Goal: Information Seeking & Learning: Learn about a topic

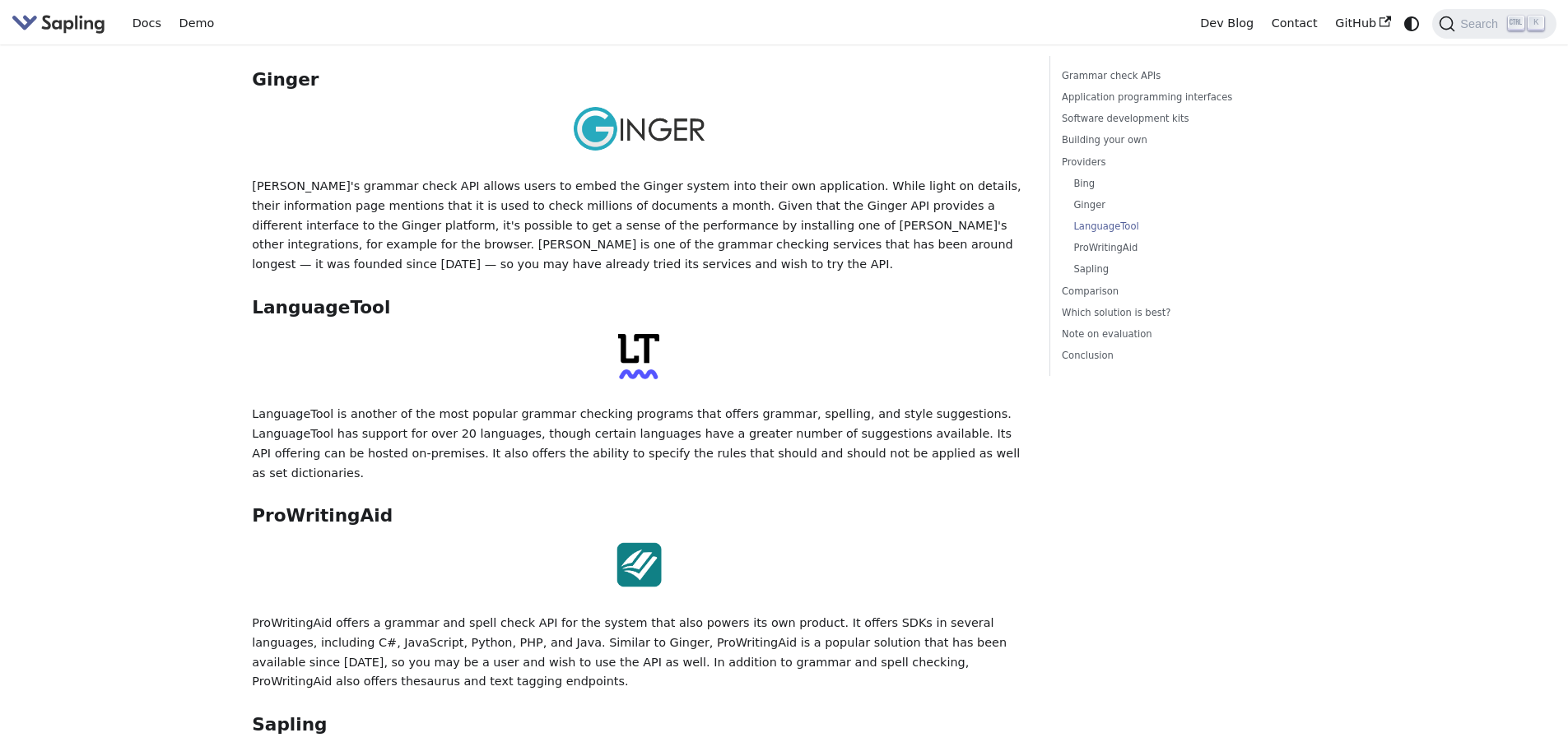
scroll to position [2881, 0]
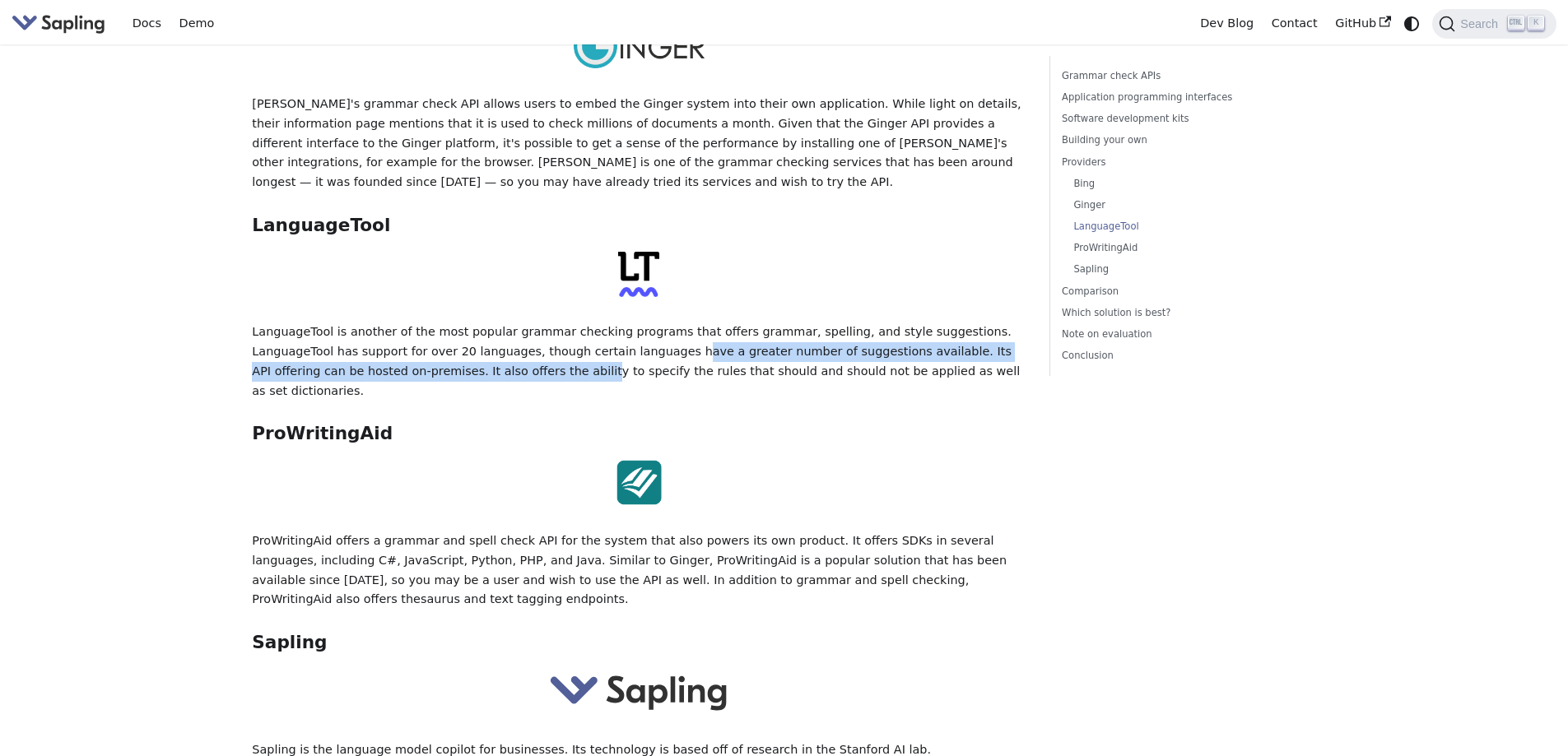
drag, startPoint x: 419, startPoint y: 264, endPoint x: 561, endPoint y: 241, distance: 143.9
click at [561, 323] on p "LanguageTool is another of the most popular grammar checking programs that offe…" at bounding box center [639, 362] width 774 height 79
click at [588, 323] on p "LanguageTool is another of the most popular grammar checking programs that offe…" at bounding box center [639, 362] width 774 height 79
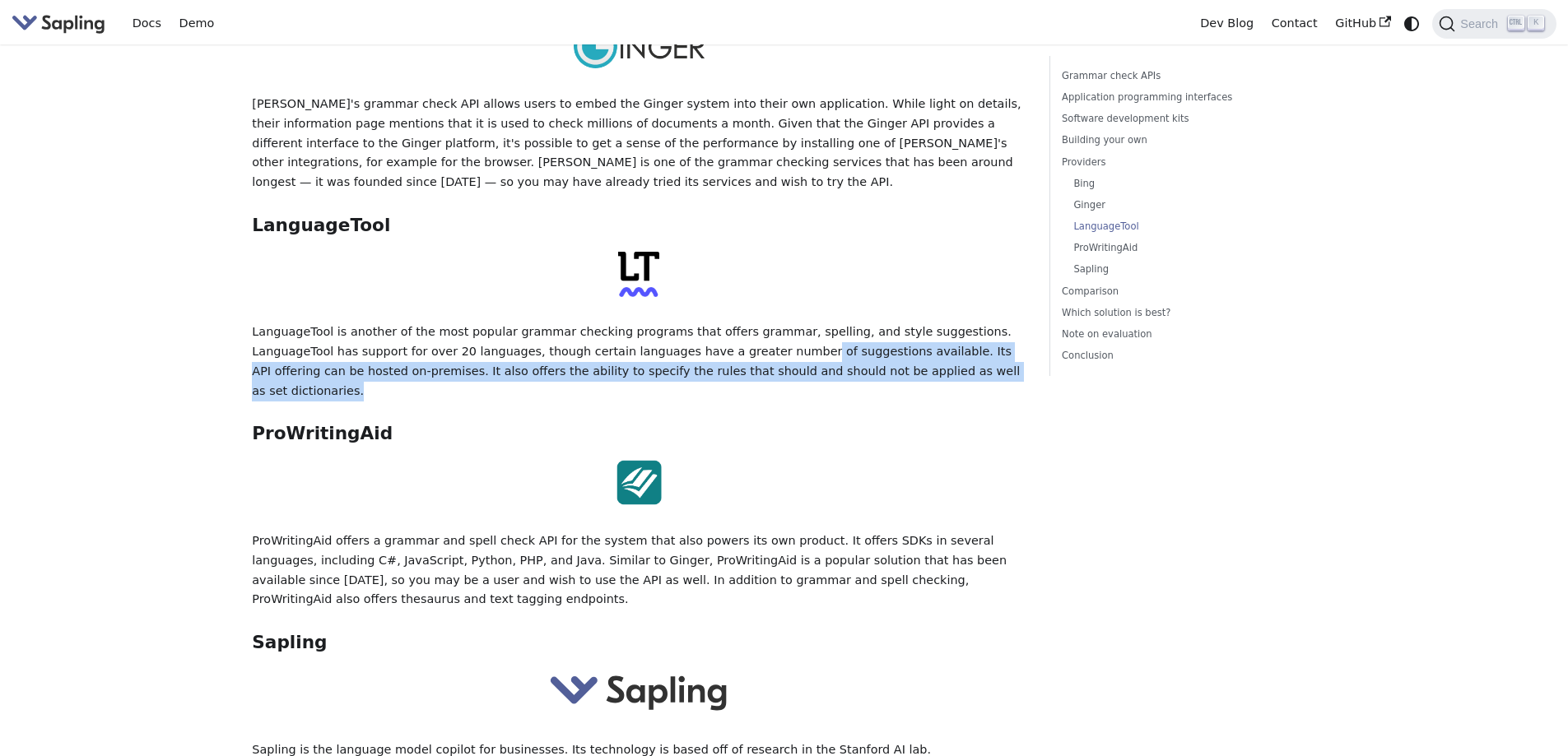
drag, startPoint x: 671, startPoint y: 249, endPoint x: 945, endPoint y: 267, distance: 274.6
click at [945, 323] on p "LanguageTool is another of the most popular grammar checking programs that offe…" at bounding box center [639, 362] width 774 height 79
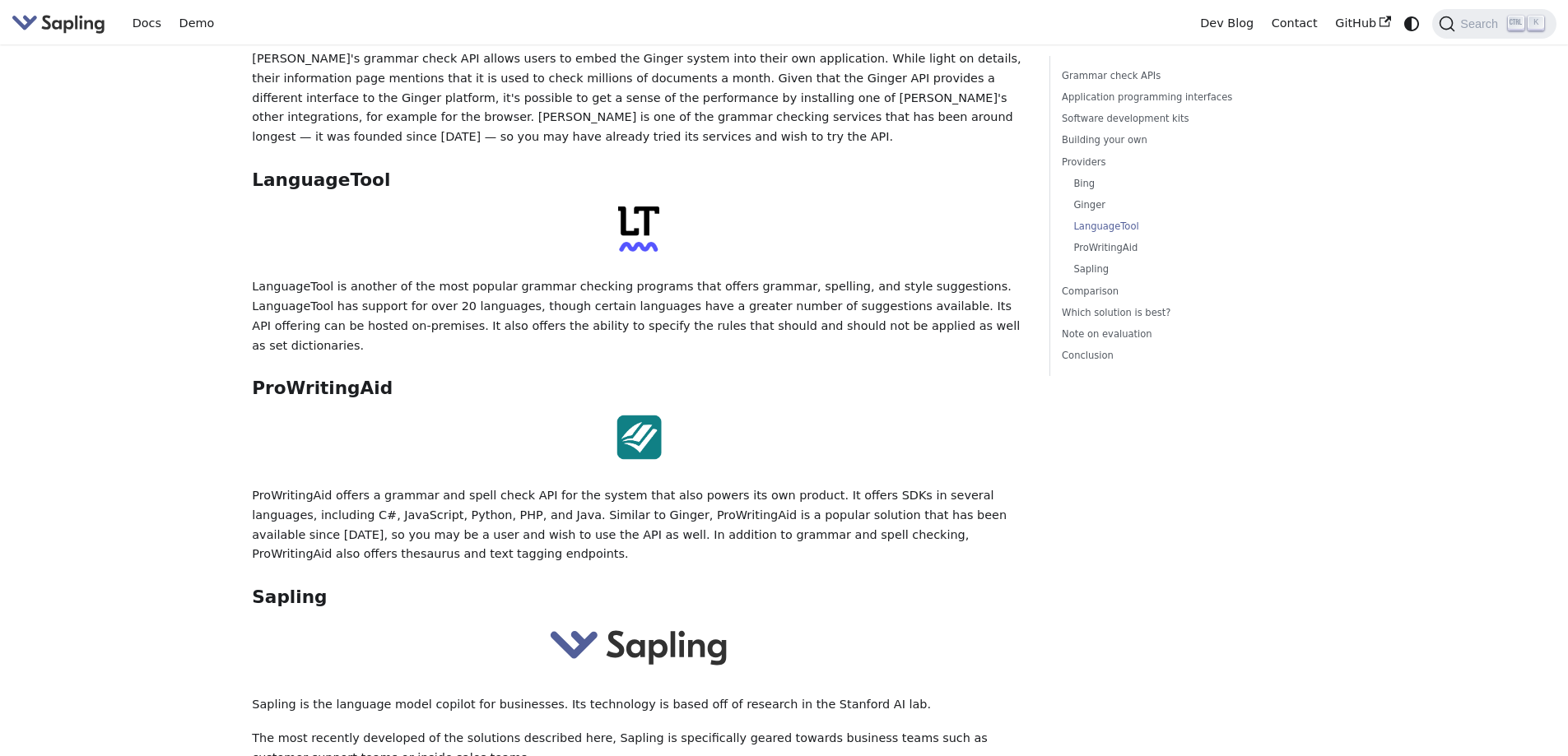
scroll to position [2963, 0]
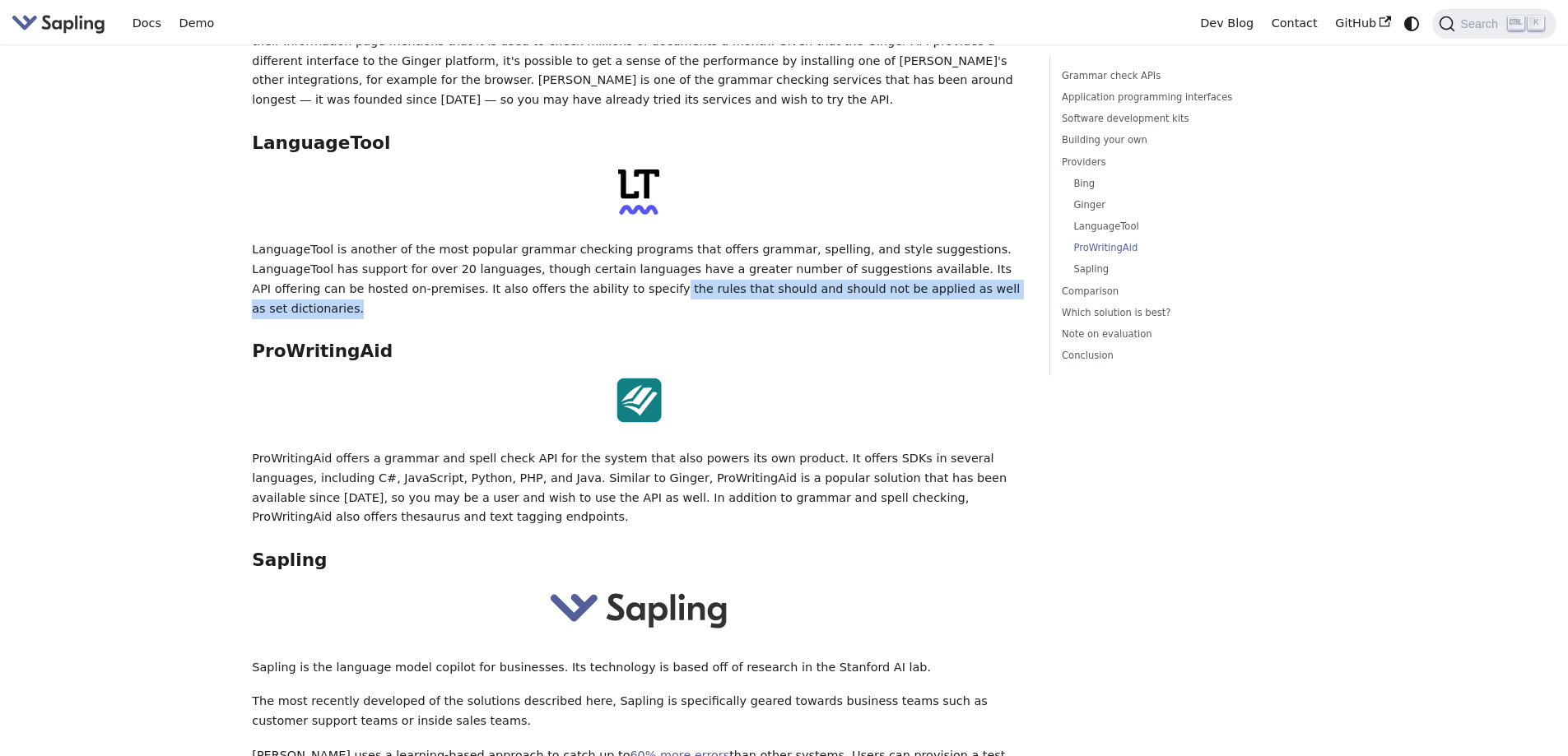
drag, startPoint x: 482, startPoint y: 190, endPoint x: 891, endPoint y: 189, distance: 409.0
click at [891, 240] on p "LanguageTool is another of the most popular grammar checking programs that offe…" at bounding box center [639, 279] width 774 height 79
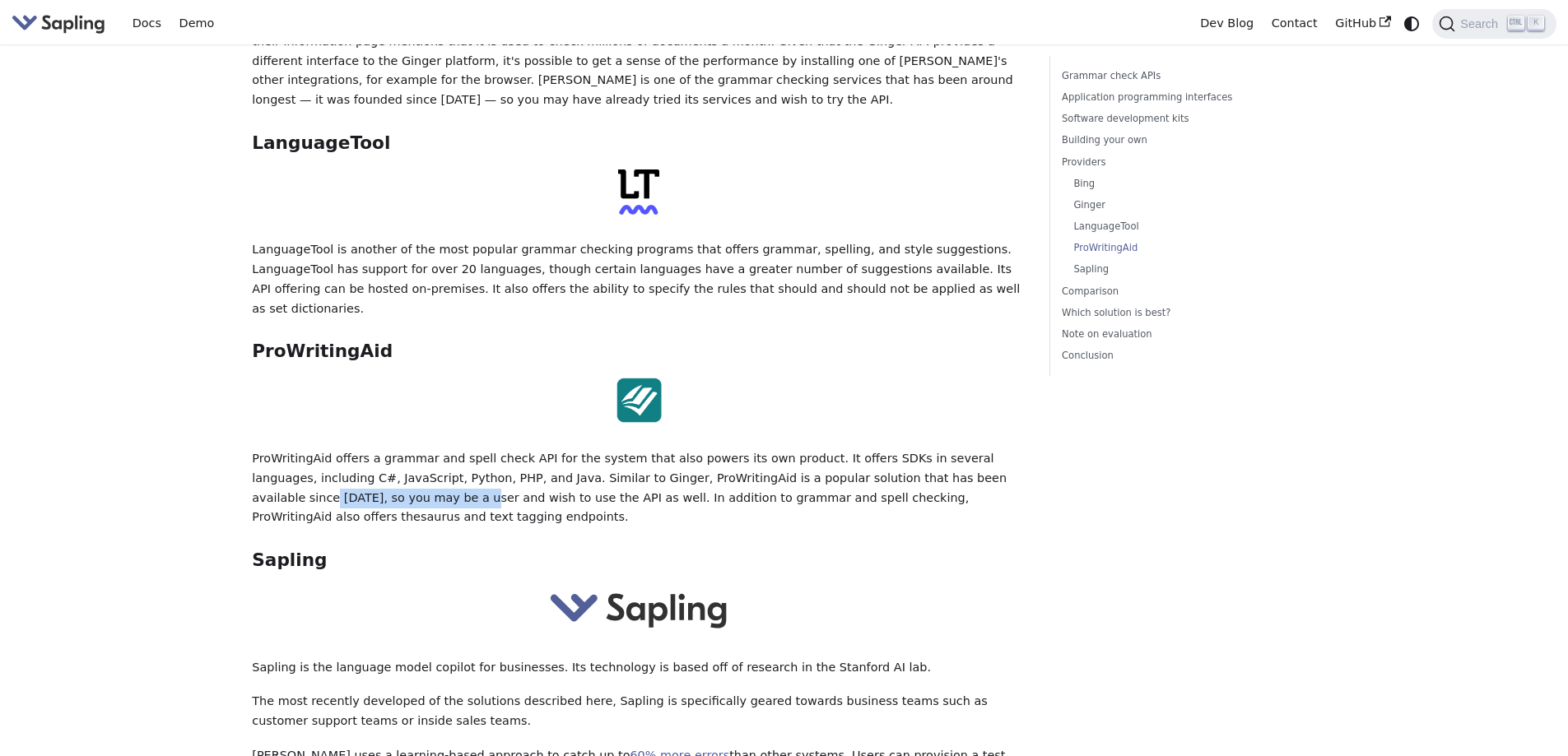
drag, startPoint x: 272, startPoint y: 375, endPoint x: 880, endPoint y: 348, distance: 608.6
click at [880, 450] on p "ProWritingAid offers a grammar and spell check API for the system that also pow…" at bounding box center [639, 489] width 774 height 79
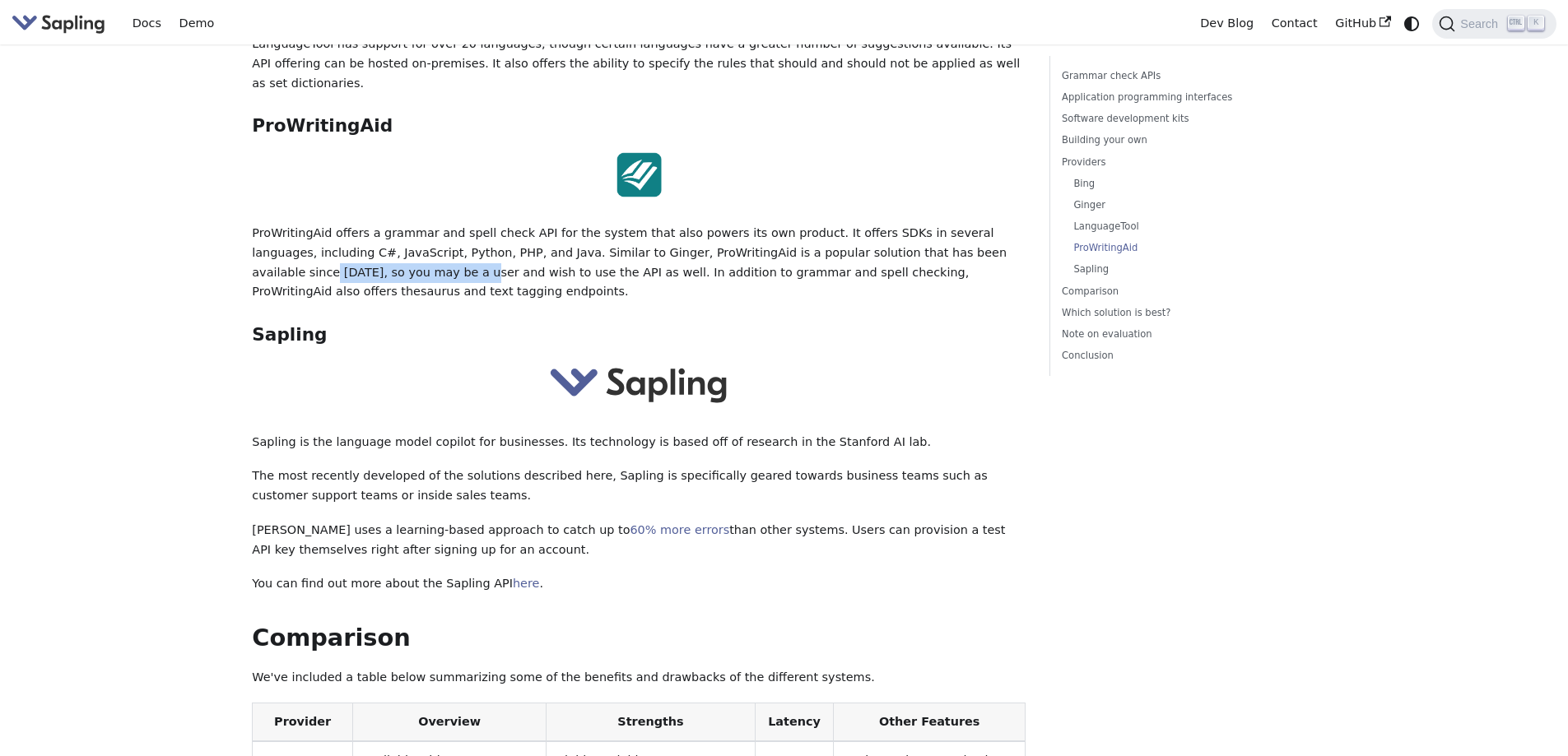
scroll to position [3210, 0]
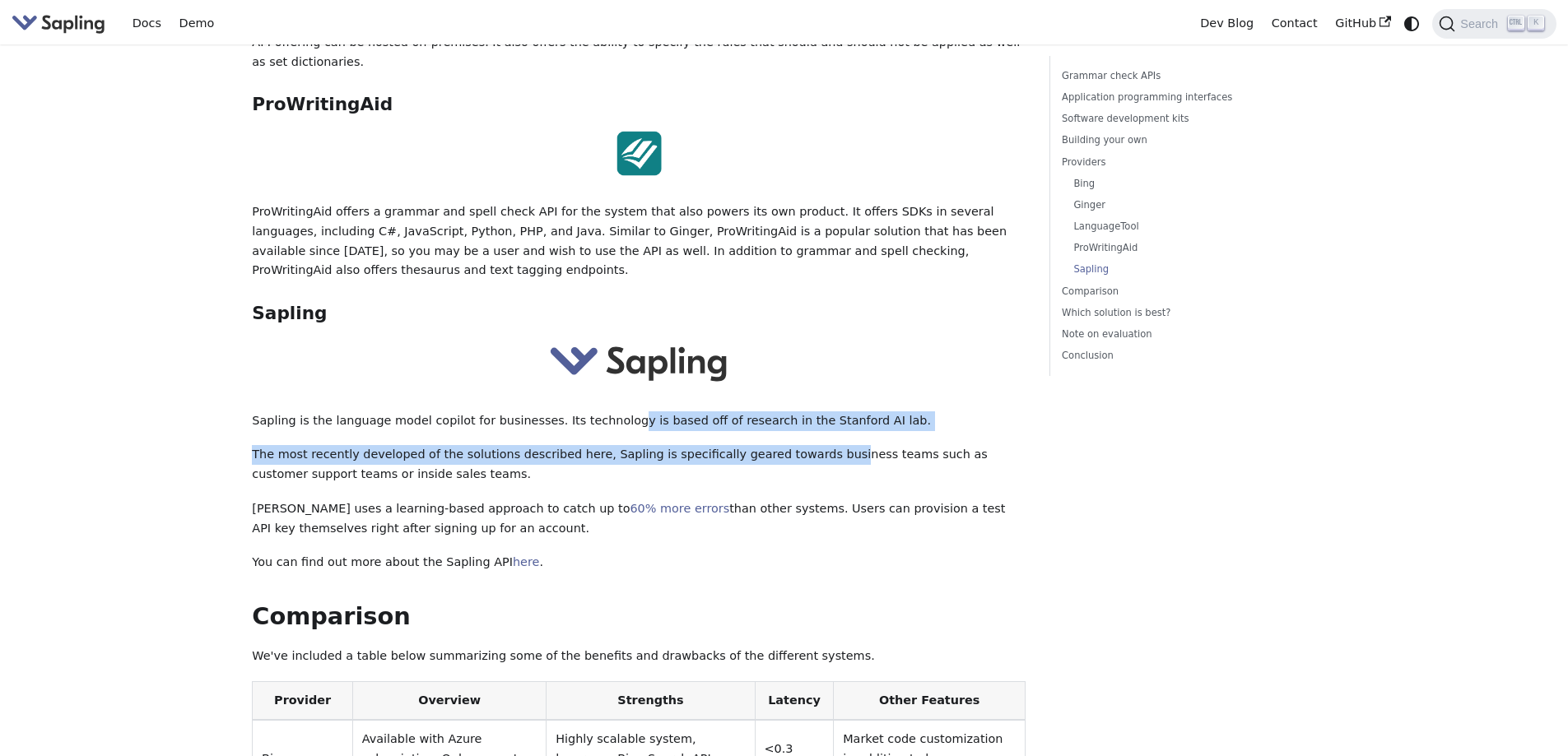
drag, startPoint x: 598, startPoint y: 267, endPoint x: 792, endPoint y: 290, distance: 195.4
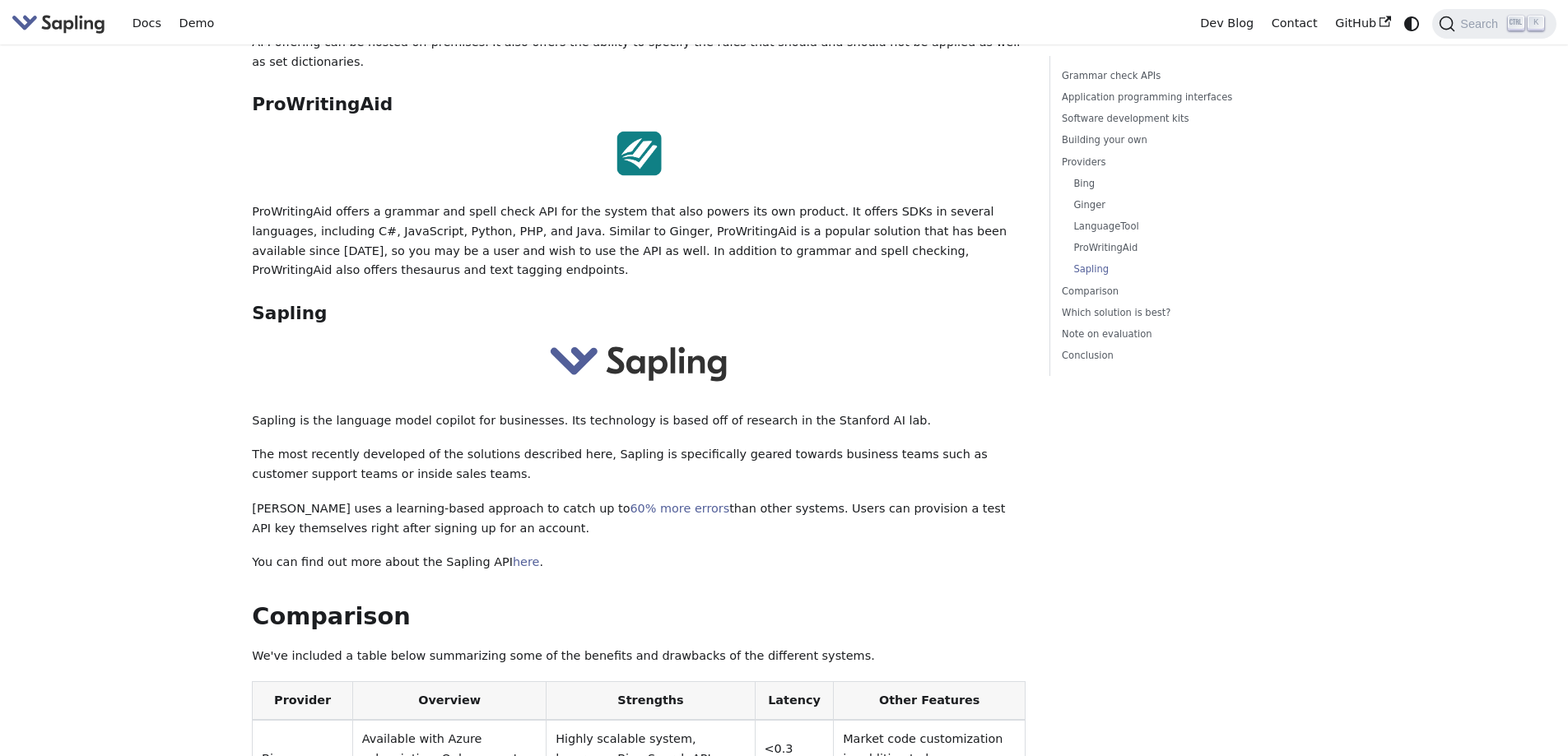
click at [549, 445] on p "The most recently developed of the solutions described here, Sapling is specifi…" at bounding box center [639, 464] width 774 height 39
click at [334, 411] on p "Sapling is the language model copilot for businesses. Its technology is based o…" at bounding box center [639, 421] width 774 height 20
drag, startPoint x: 299, startPoint y: 278, endPoint x: 888, endPoint y: 266, distance: 589.1
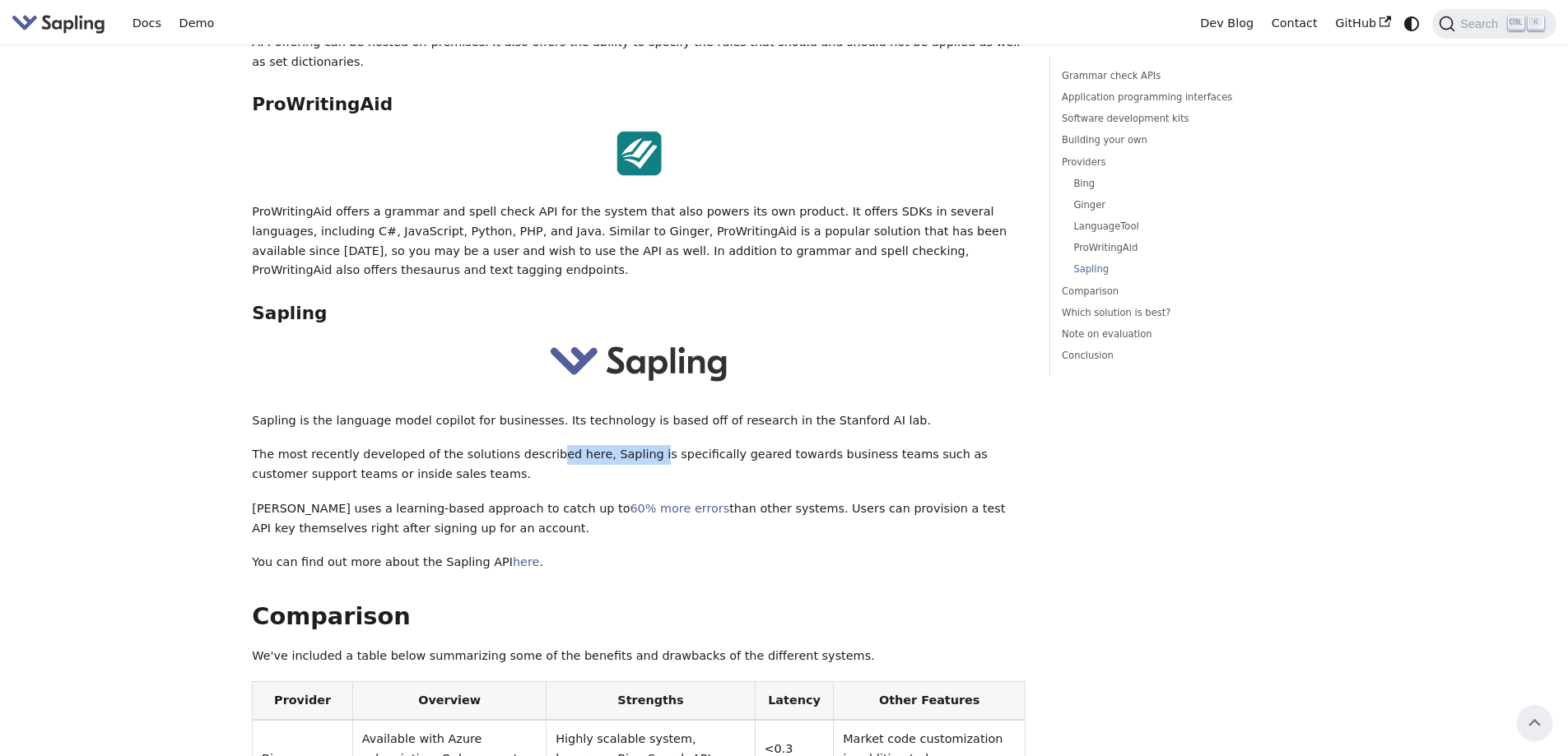
drag, startPoint x: 540, startPoint y: 291, endPoint x: 639, endPoint y: 278, distance: 99.8
click at [482, 340] on div at bounding box center [639, 365] width 774 height 52
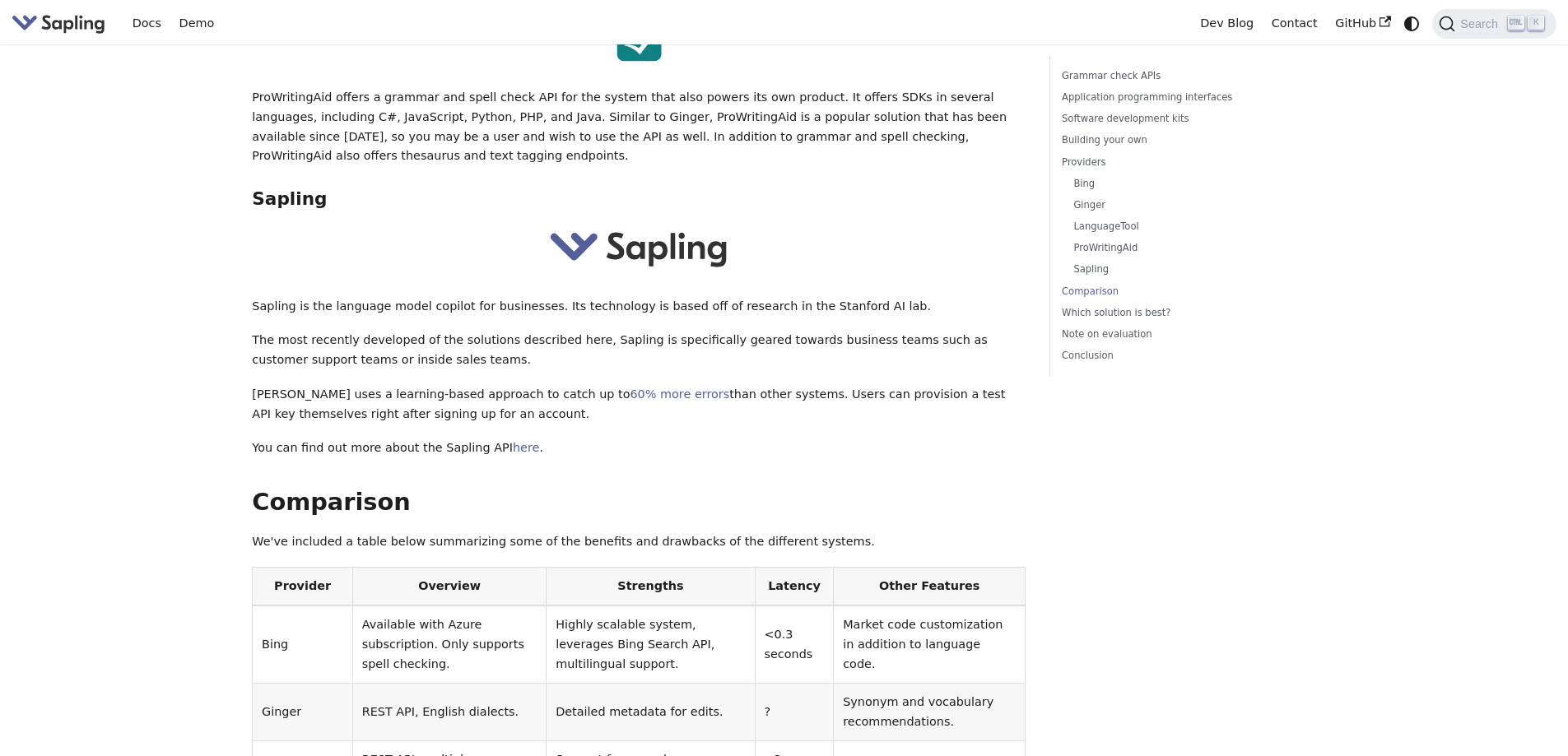
scroll to position [3375, 0]
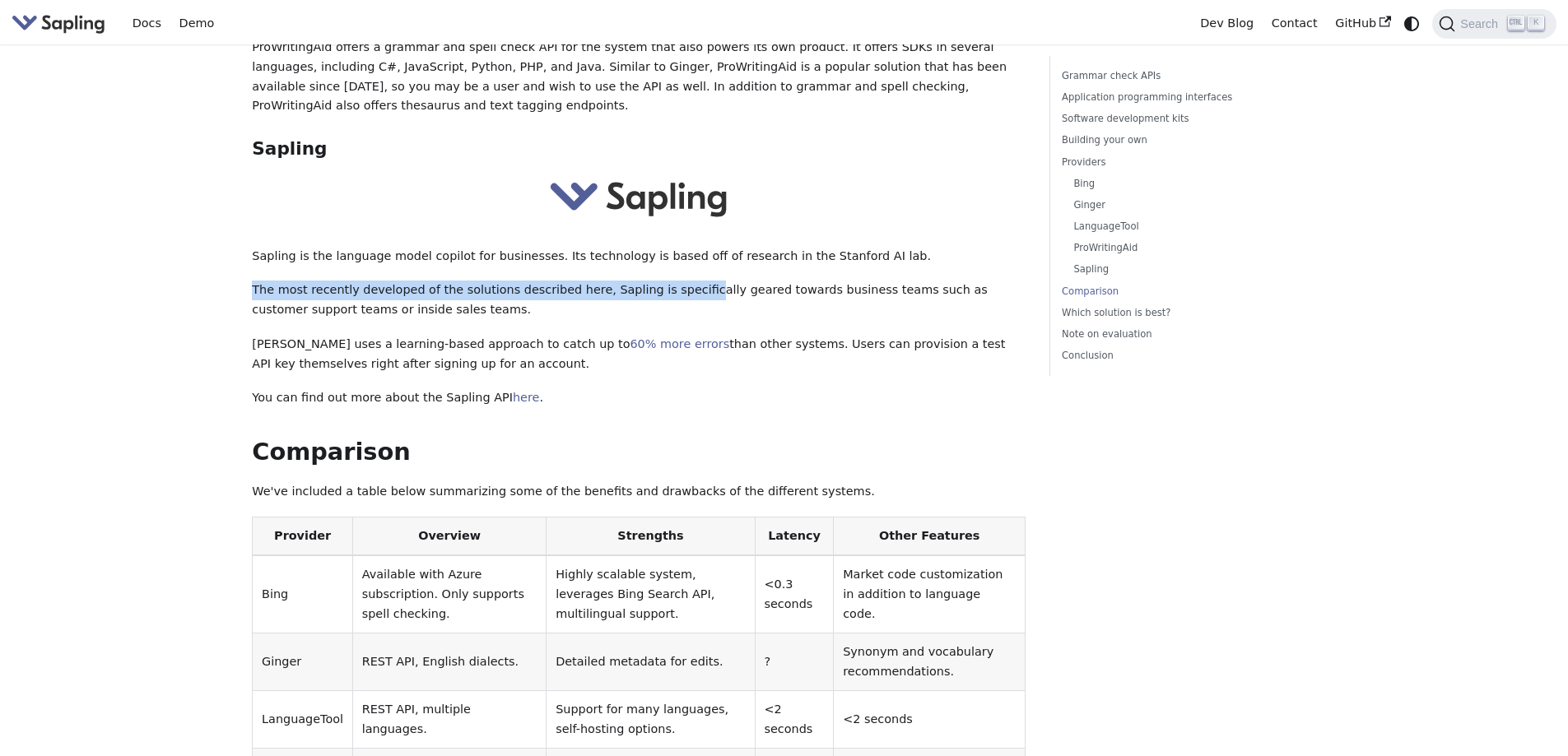
drag, startPoint x: 200, startPoint y: 134, endPoint x: 664, endPoint y: 138, distance: 464.0
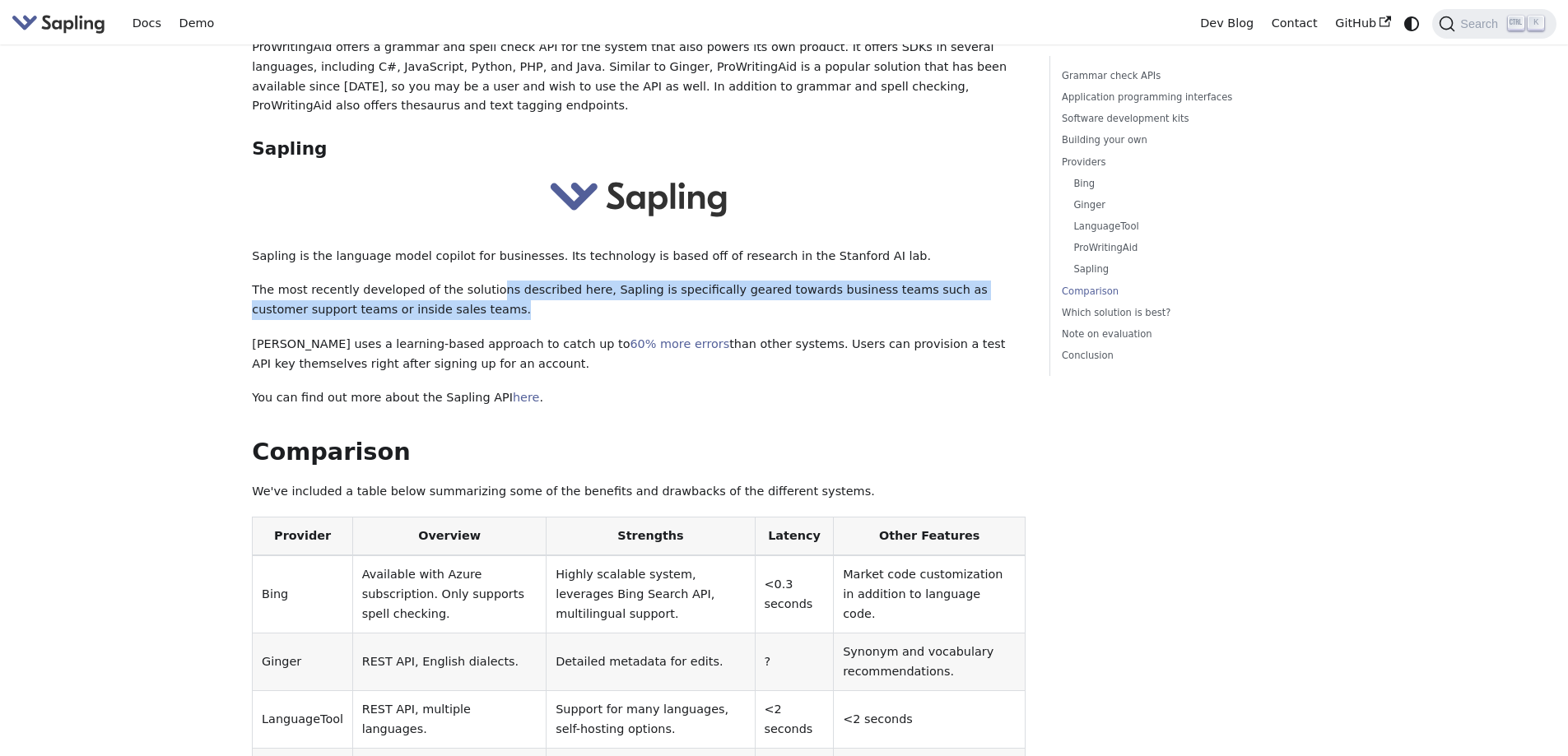
drag, startPoint x: 476, startPoint y: 144, endPoint x: 991, endPoint y: 162, distance: 515.3
click at [991, 281] on p "The most recently developed of the solutions described here, Sapling is specifi…" at bounding box center [639, 300] width 774 height 39
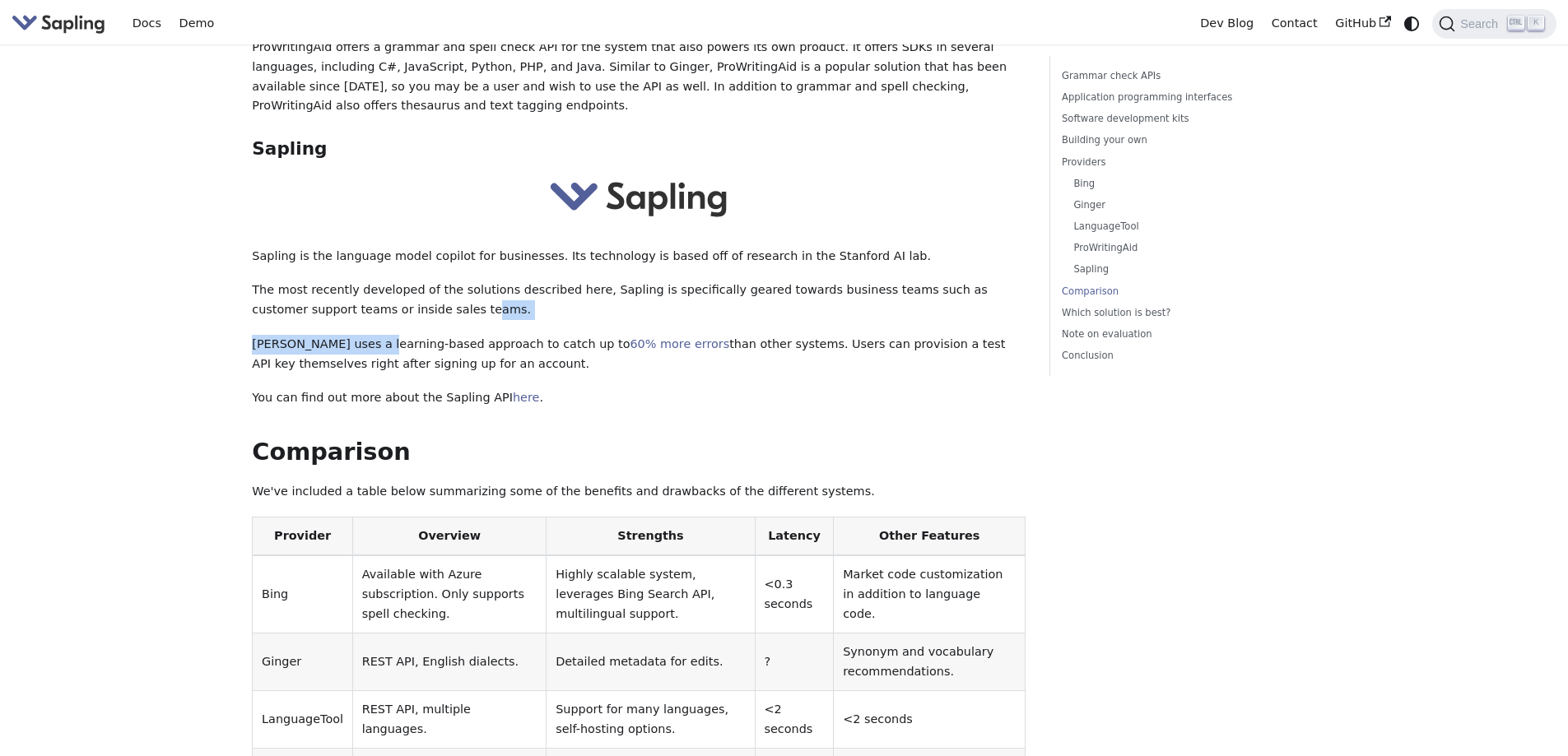
drag, startPoint x: 340, startPoint y: 166, endPoint x: 364, endPoint y: 192, distance: 35.4
click at [364, 335] on p "[PERSON_NAME] uses a learning-based approach to catch up to 60% more errors tha…" at bounding box center [639, 354] width 774 height 39
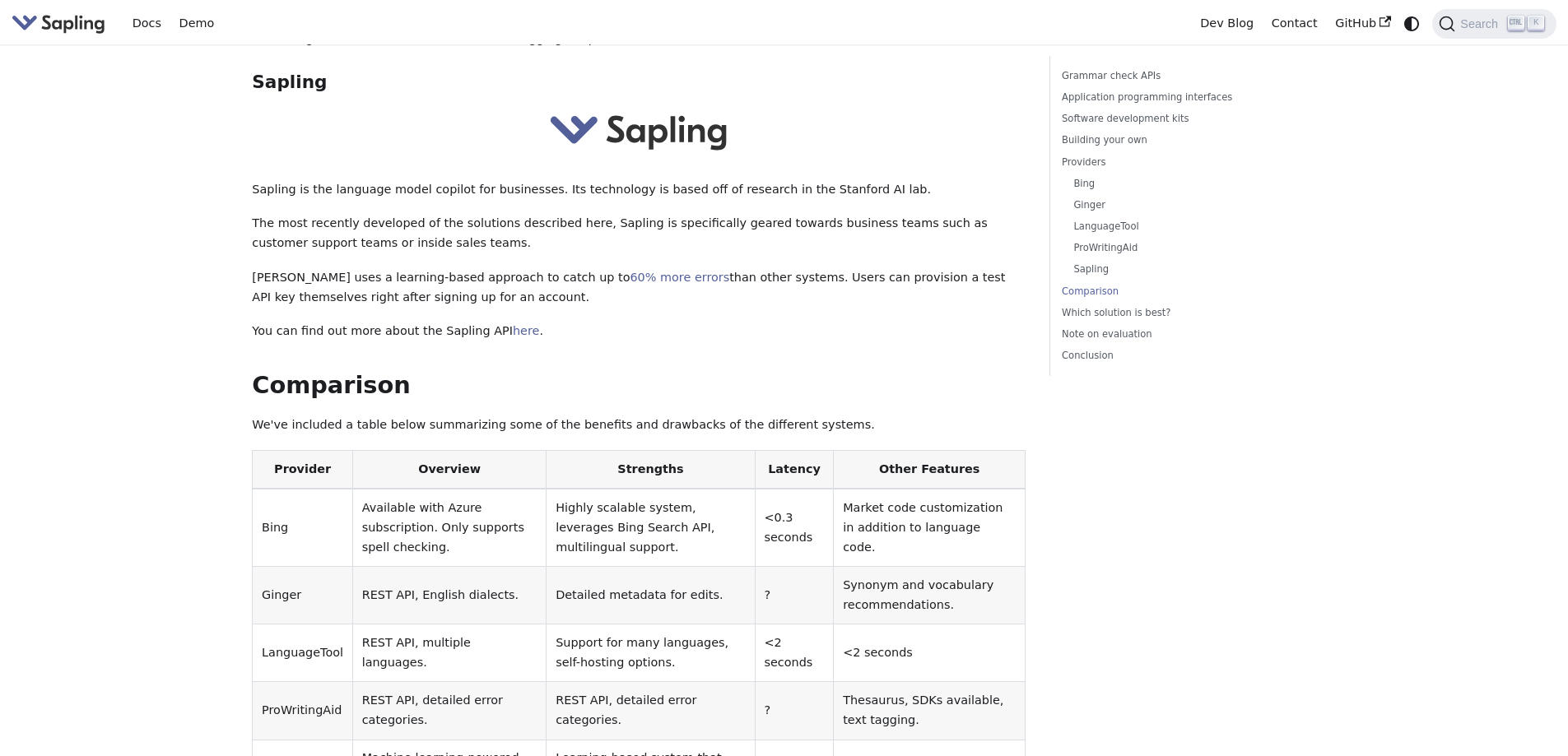
scroll to position [3539, 0]
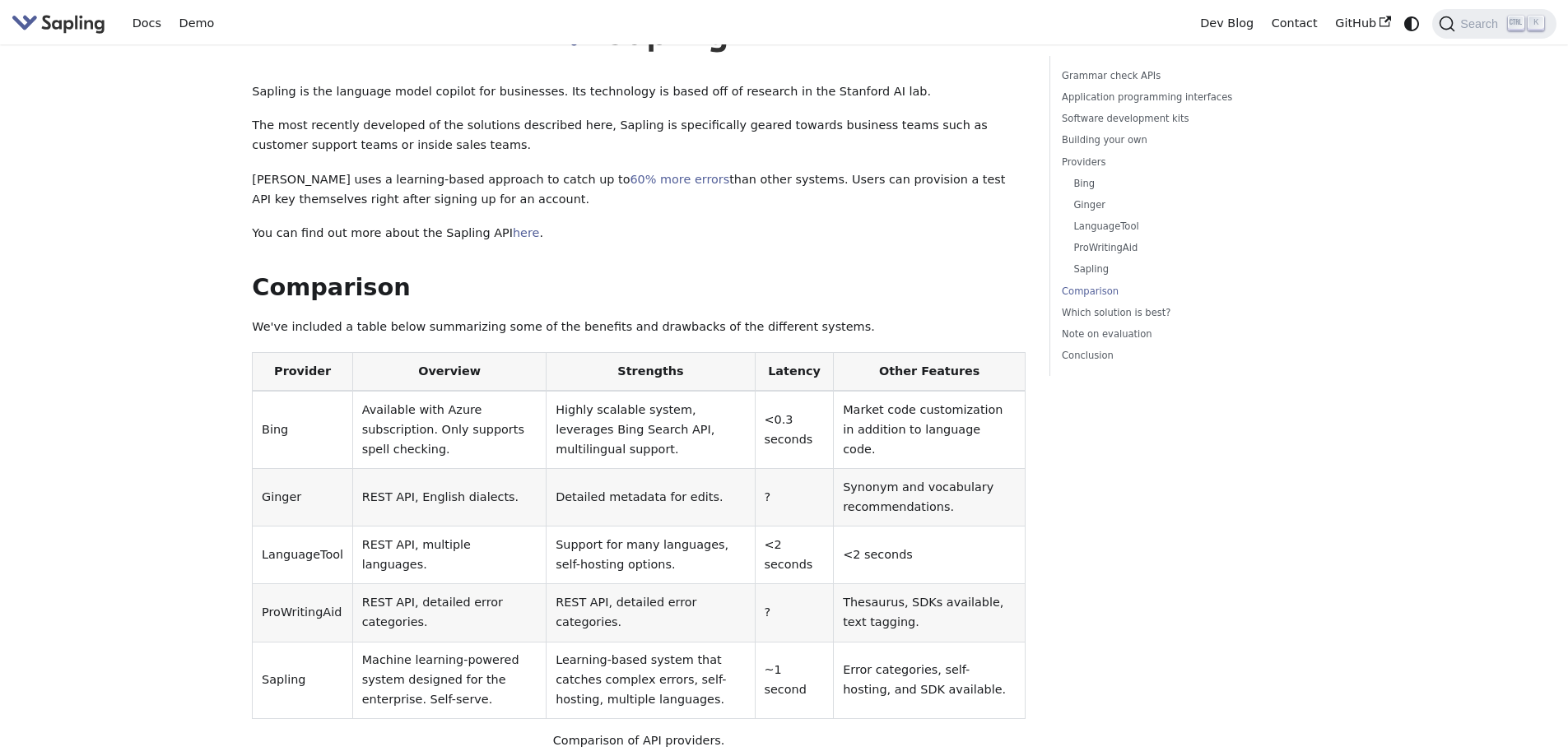
click at [718, 584] on td "REST API, detailed error categories." at bounding box center [650, 613] width 209 height 58
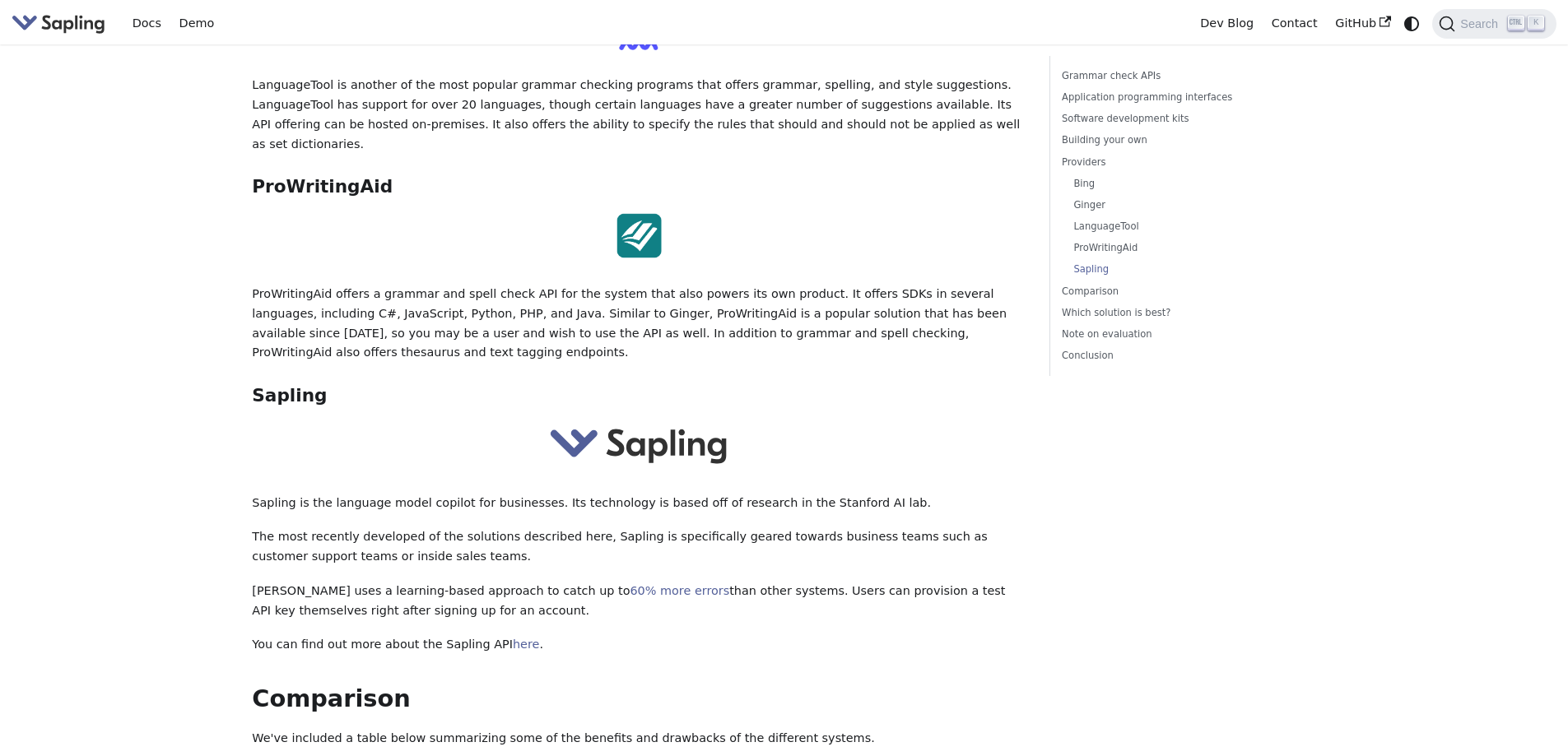
scroll to position [3210, 0]
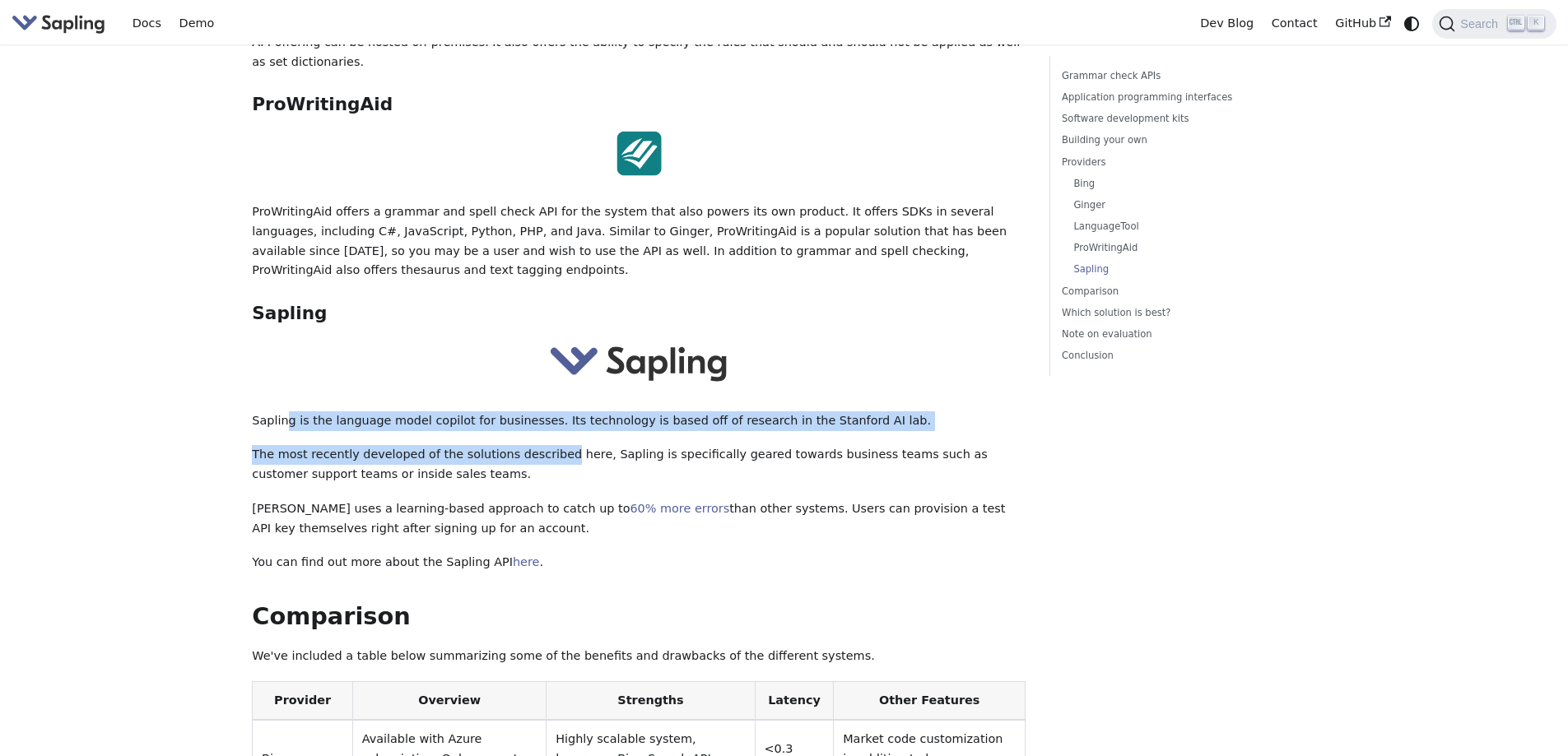
drag, startPoint x: 284, startPoint y: 276, endPoint x: 543, endPoint y: 302, distance: 260.3
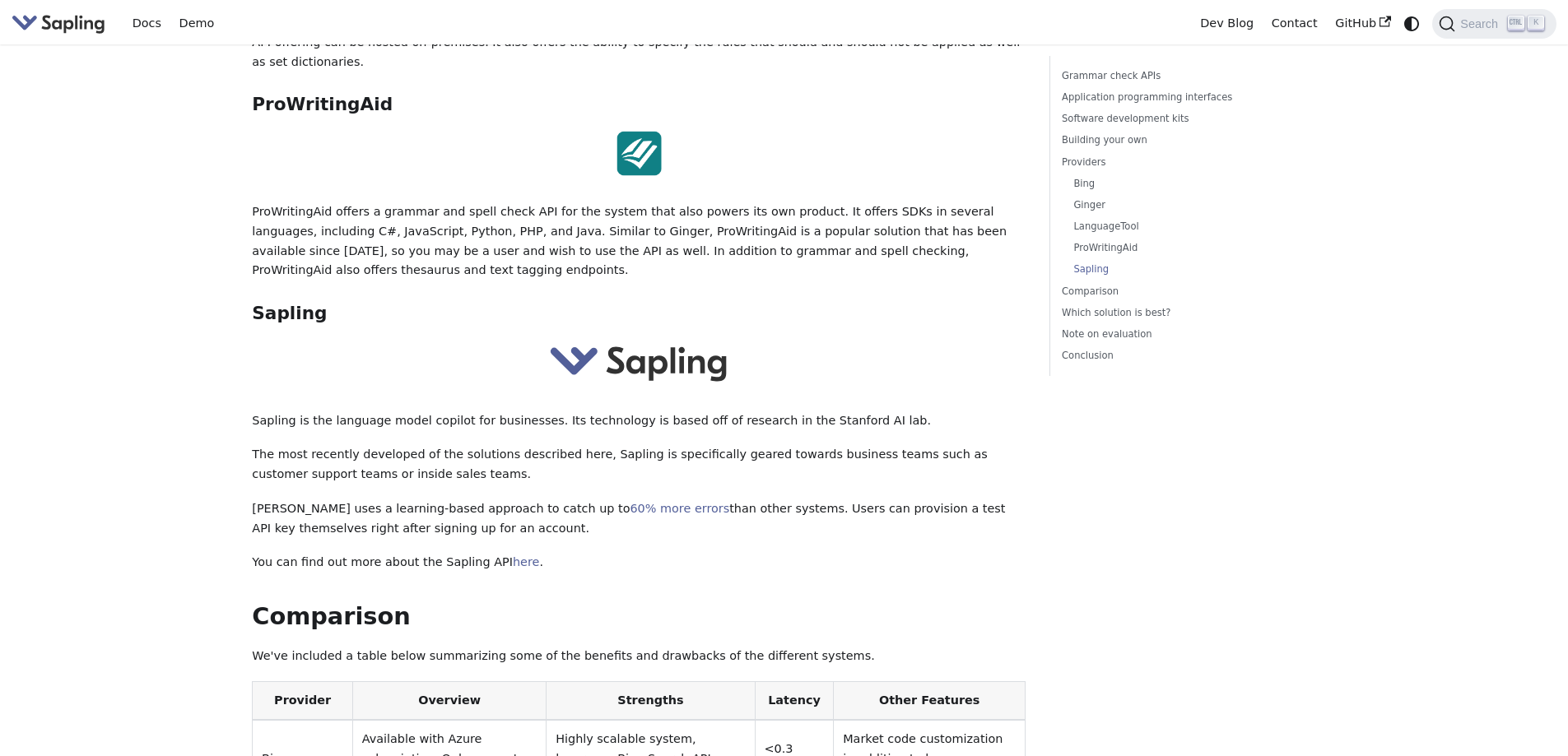
click at [483, 340] on div at bounding box center [639, 365] width 774 height 52
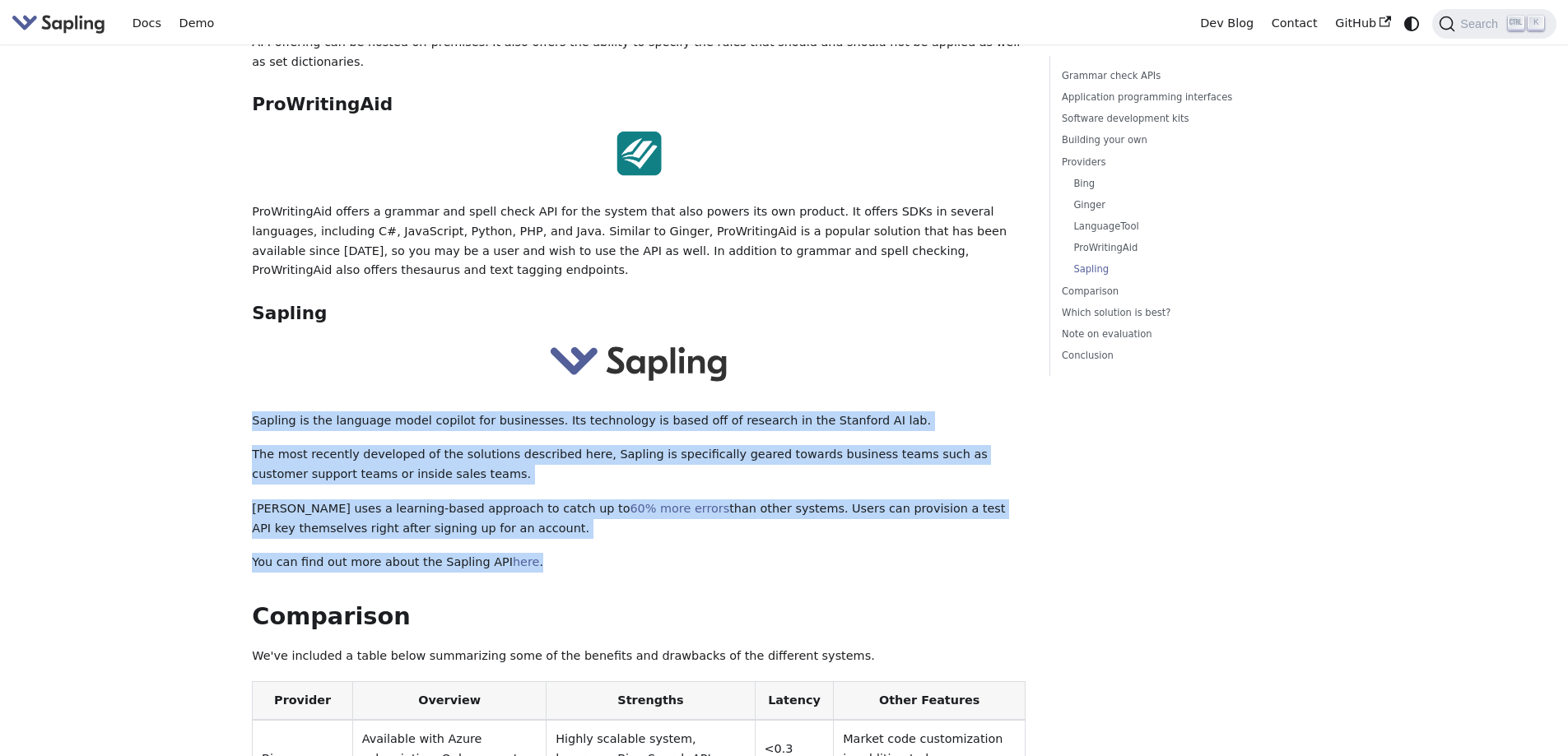
drag, startPoint x: 252, startPoint y: 277, endPoint x: 568, endPoint y: 410, distance: 342.8
click at [731, 499] on p "[PERSON_NAME] uses a learning-based approach to catch up to 60% more errors tha…" at bounding box center [639, 519] width 774 height 39
click at [358, 445] on p "The most recently developed of the solutions described here, Sapling is specifi…" at bounding box center [639, 464] width 774 height 39
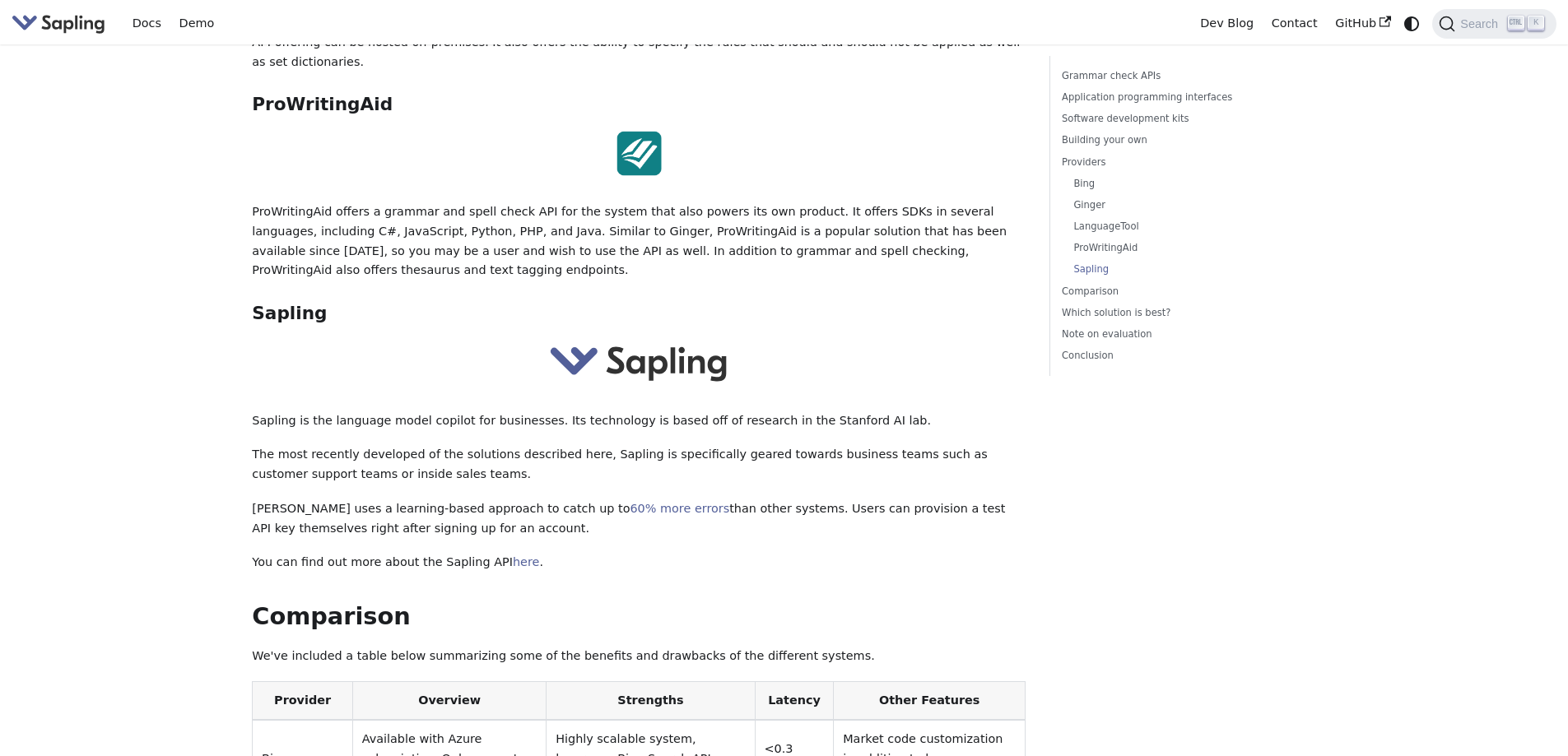
click at [966, 445] on p "The most recently developed of the solutions described here, Sapling is specifi…" at bounding box center [639, 464] width 774 height 39
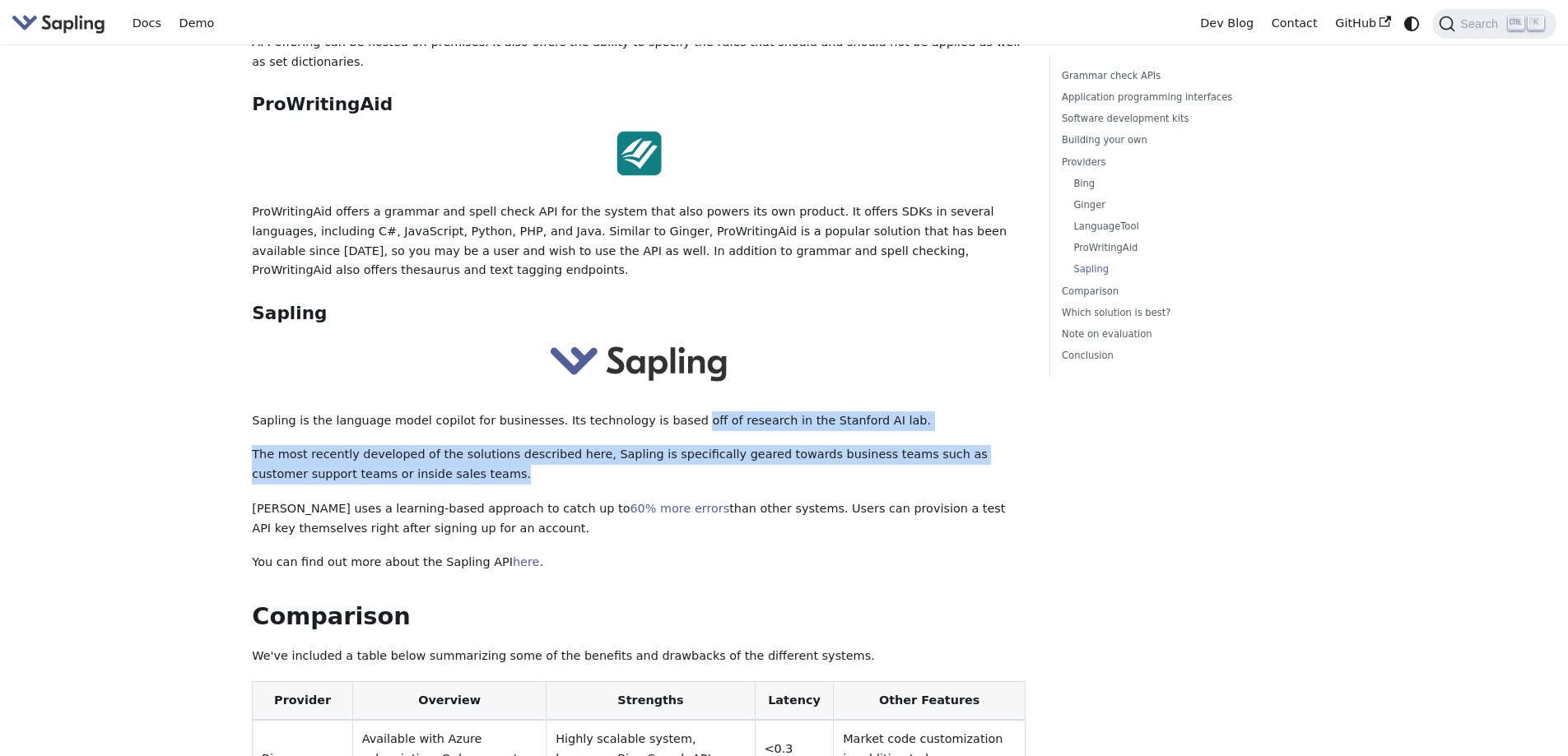
drag, startPoint x: 567, startPoint y: 326, endPoint x: 655, endPoint y: 284, distance: 97.5
click at [655, 411] on p "Sapling is the language model copilot for businesses. Its technology is based o…" at bounding box center [639, 421] width 774 height 20
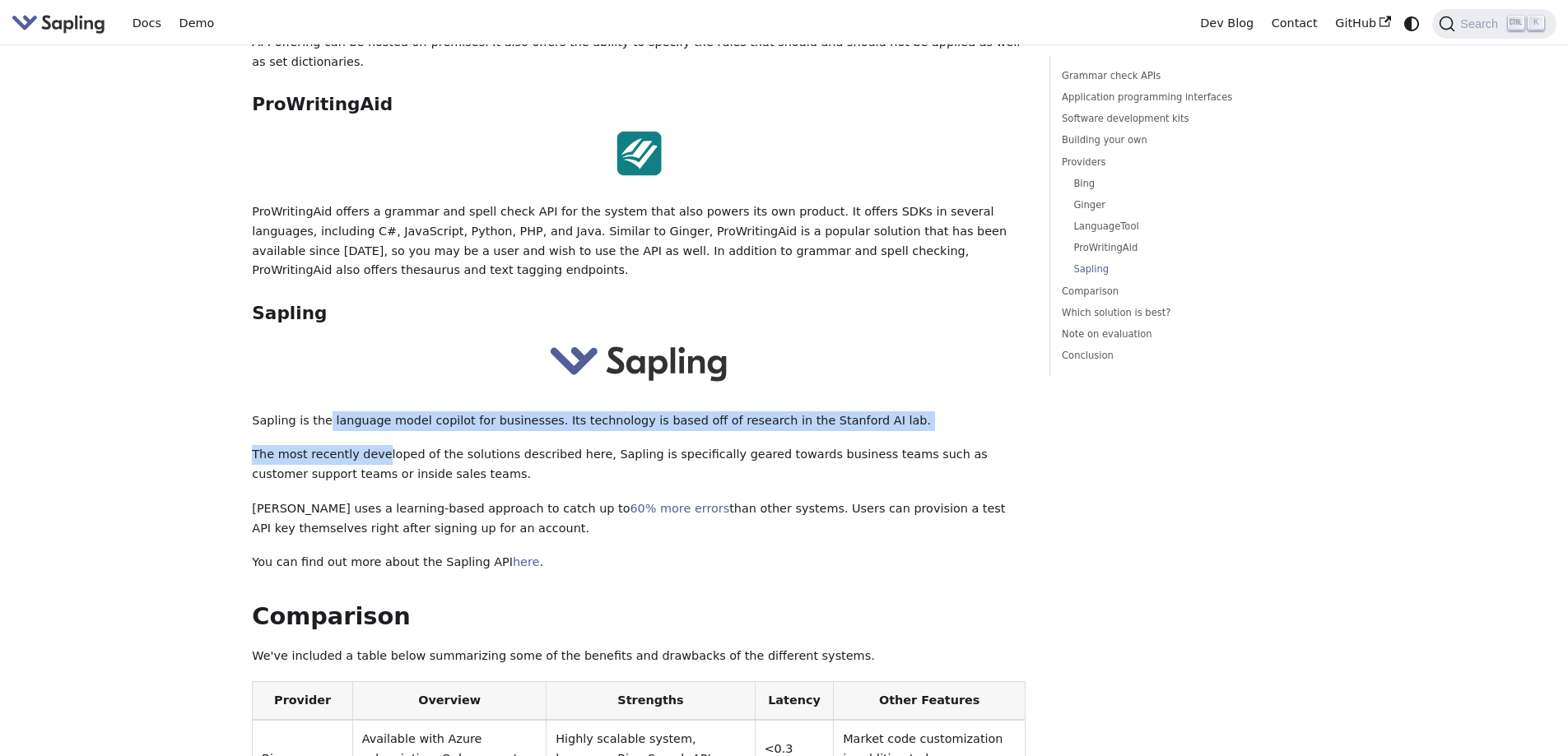
drag, startPoint x: 375, startPoint y: 299, endPoint x: 324, endPoint y: 272, distance: 57.7
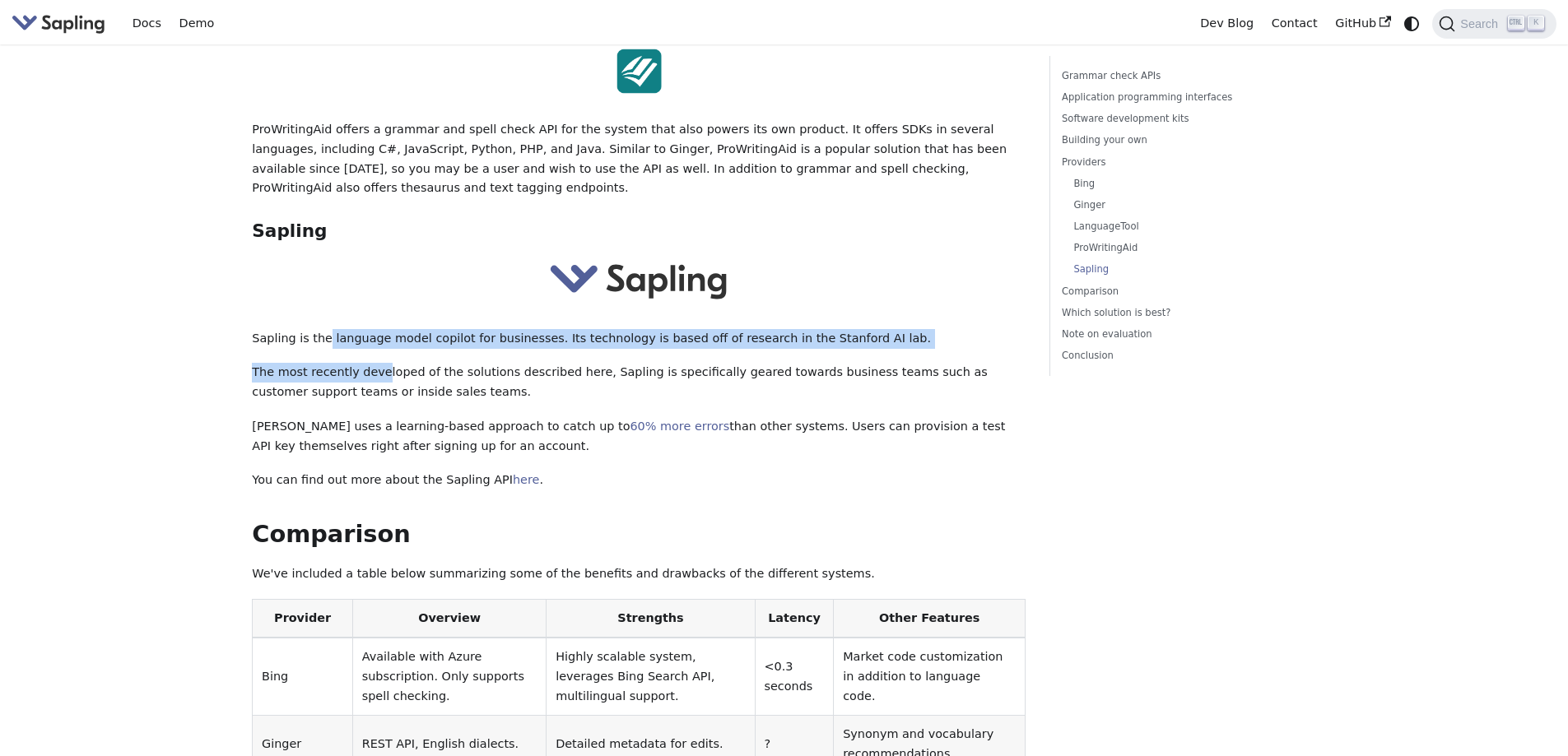
scroll to position [3375, 0]
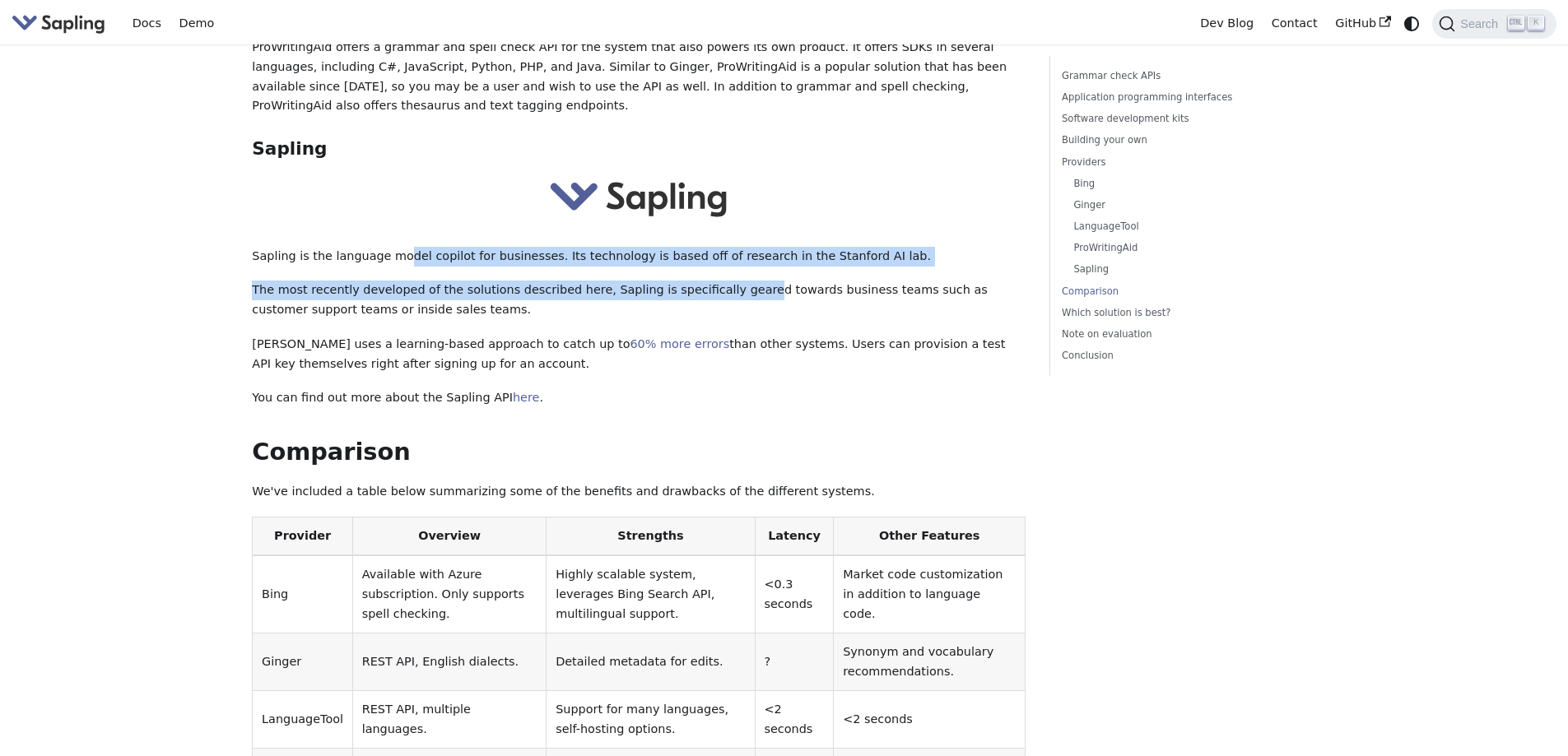
drag, startPoint x: 395, startPoint y: 120, endPoint x: 677, endPoint y: 152, distance: 283.8
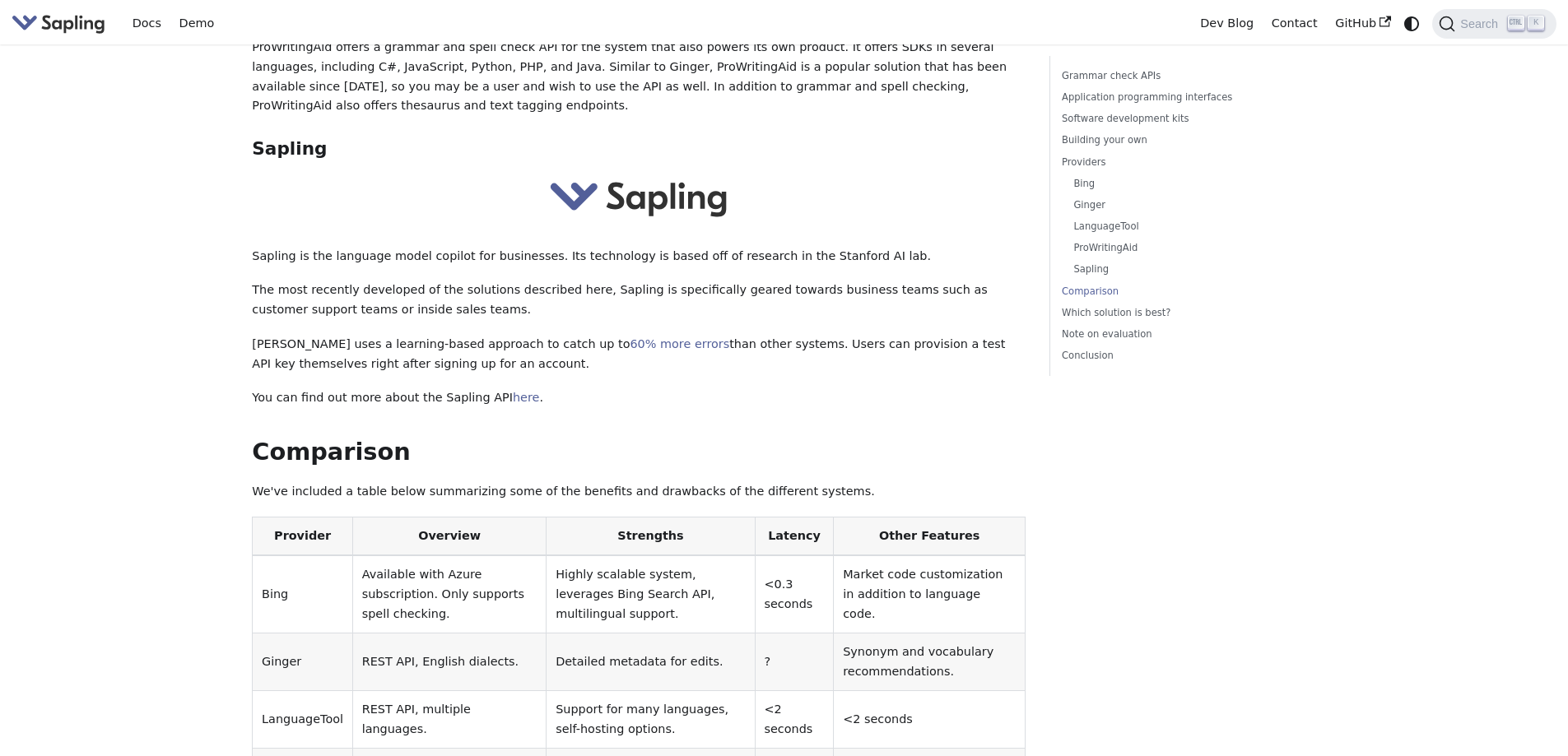
click at [587, 388] on p "You can find out more about the Sapling API here ." at bounding box center [639, 398] width 774 height 20
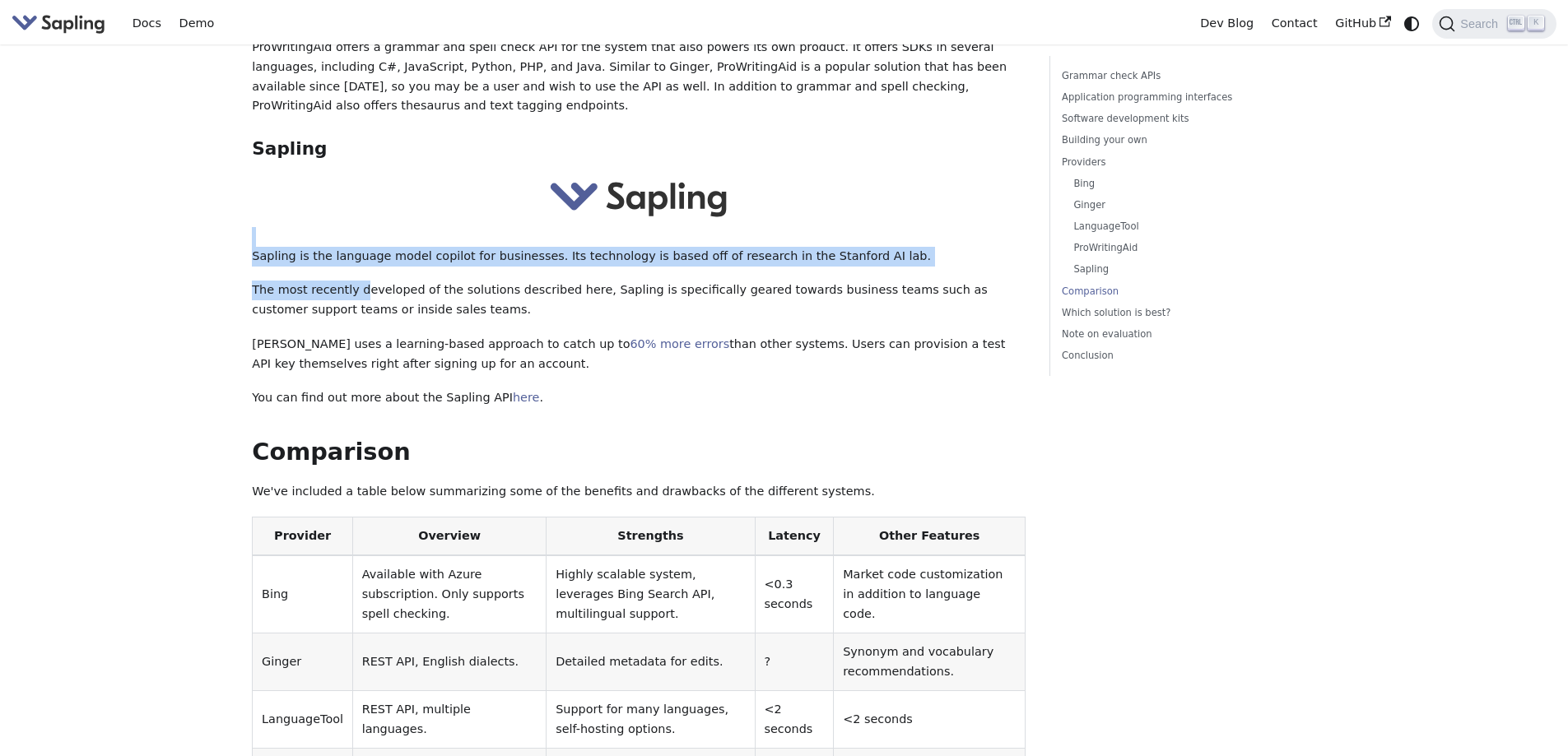
drag, startPoint x: 356, startPoint y: 127, endPoint x: 613, endPoint y: 94, distance: 259.1
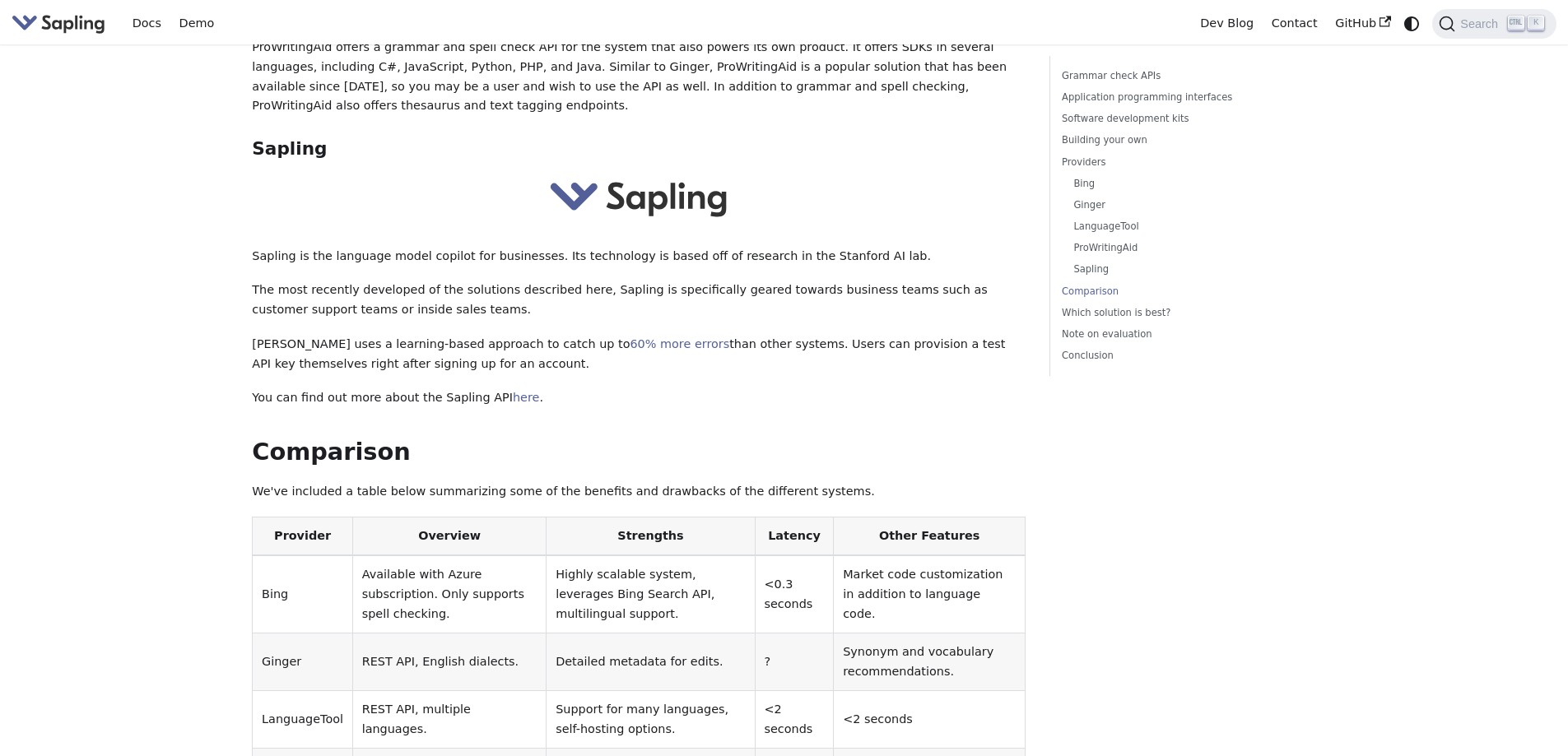
click at [625, 388] on p "You can find out more about the Sapling API here ." at bounding box center [639, 398] width 774 height 20
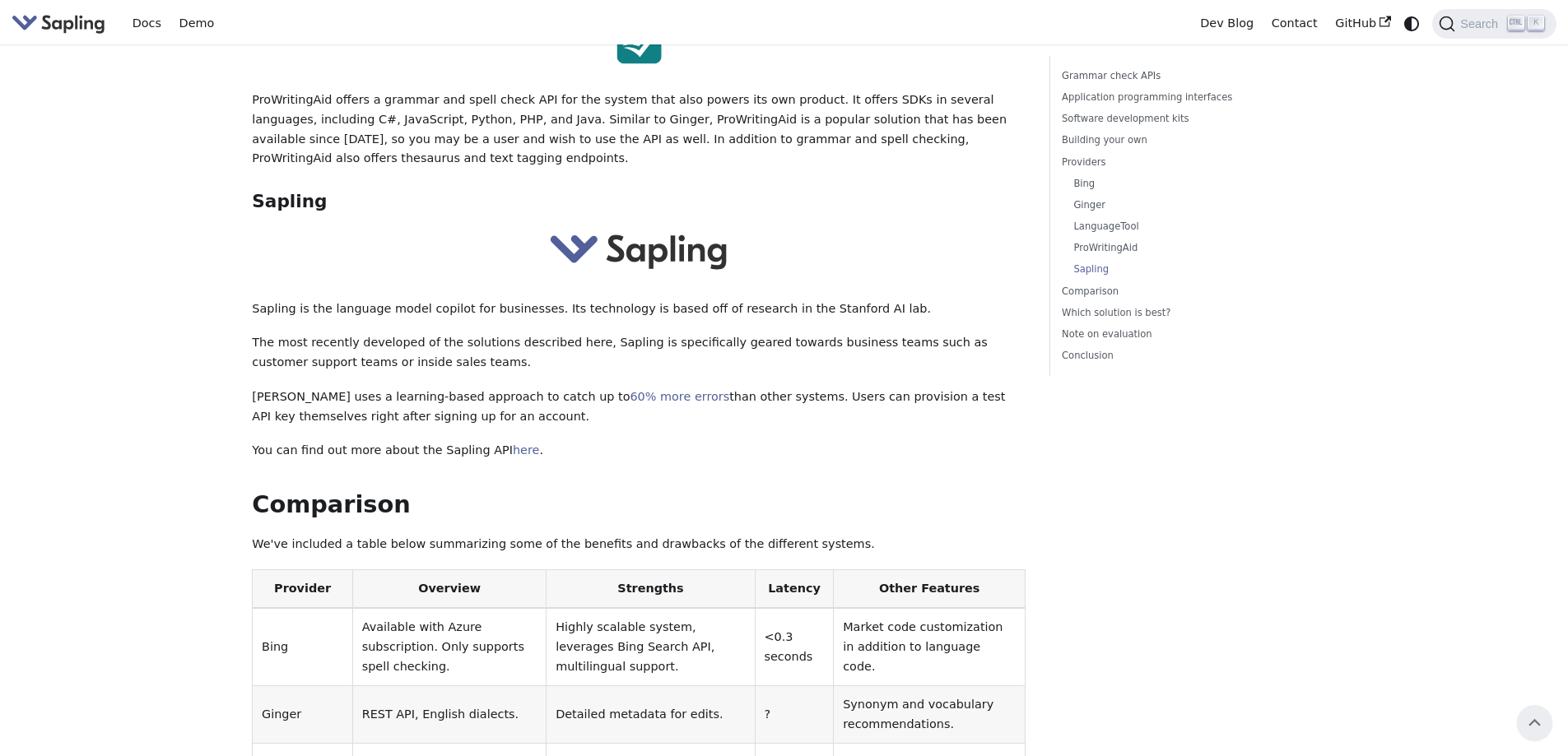
scroll to position [3292, 0]
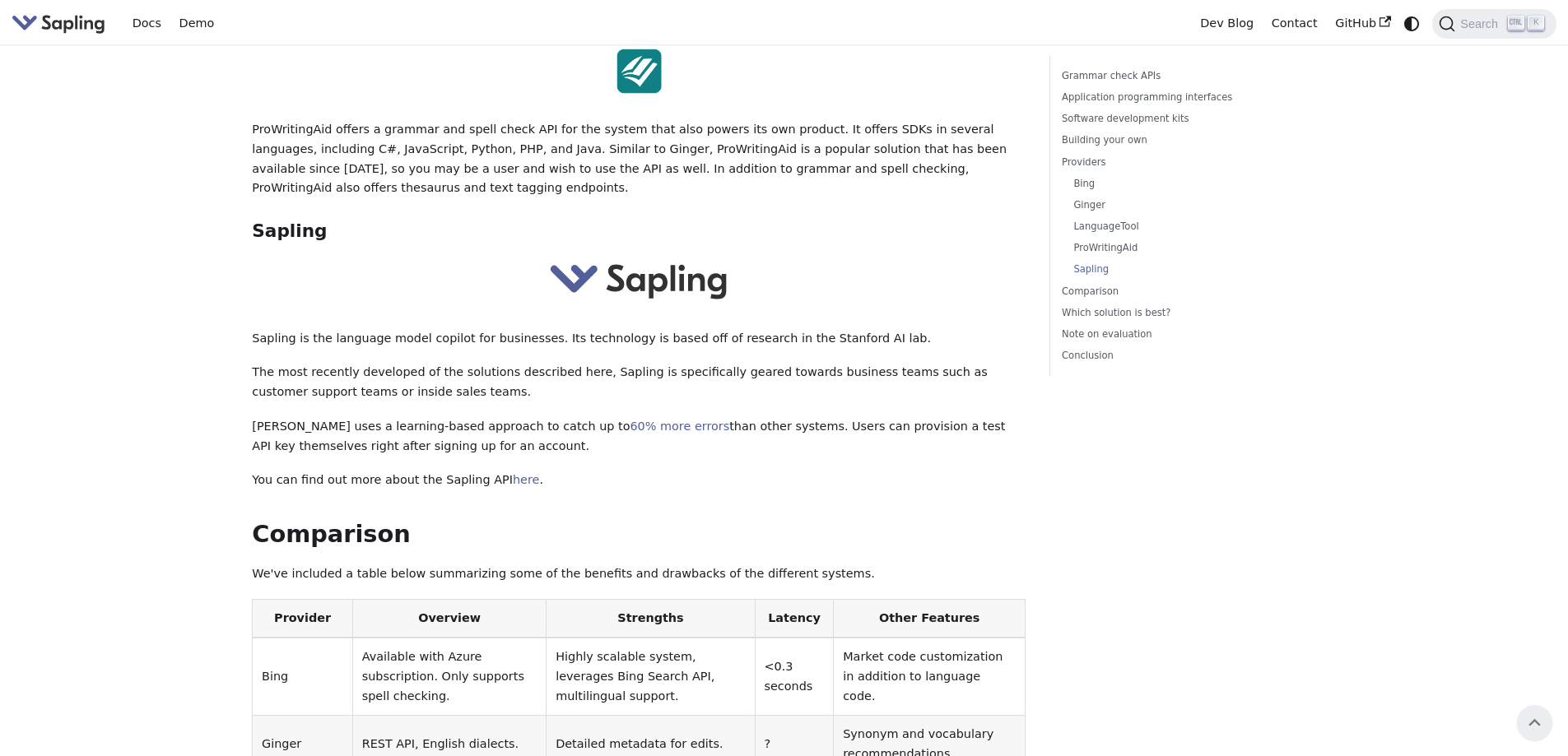
drag, startPoint x: 320, startPoint y: 210, endPoint x: 540, endPoint y: 300, distance: 237.7
click at [540, 417] on p "[PERSON_NAME] uses a learning-based approach to catch up to 60% more errors tha…" at bounding box center [639, 436] width 774 height 39
click at [512, 473] on link "here" at bounding box center [526, 479] width 26 height 13
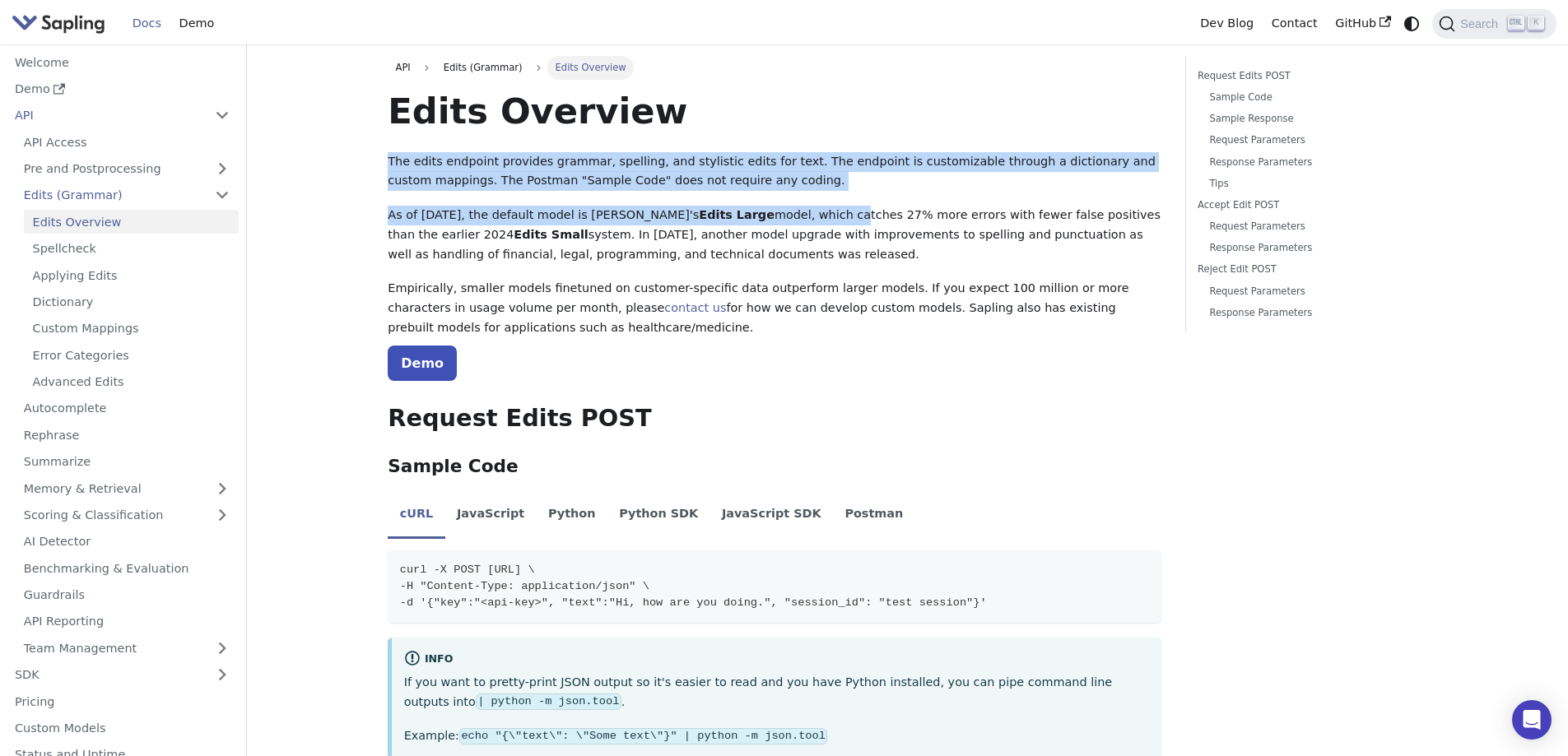
drag, startPoint x: 390, startPoint y: 157, endPoint x: 809, endPoint y: 203, distance: 421.5
click at [641, 167] on p "The edits endpoint provides grammar, spelling, and stylistic edits for text. Th…" at bounding box center [774, 171] width 774 height 39
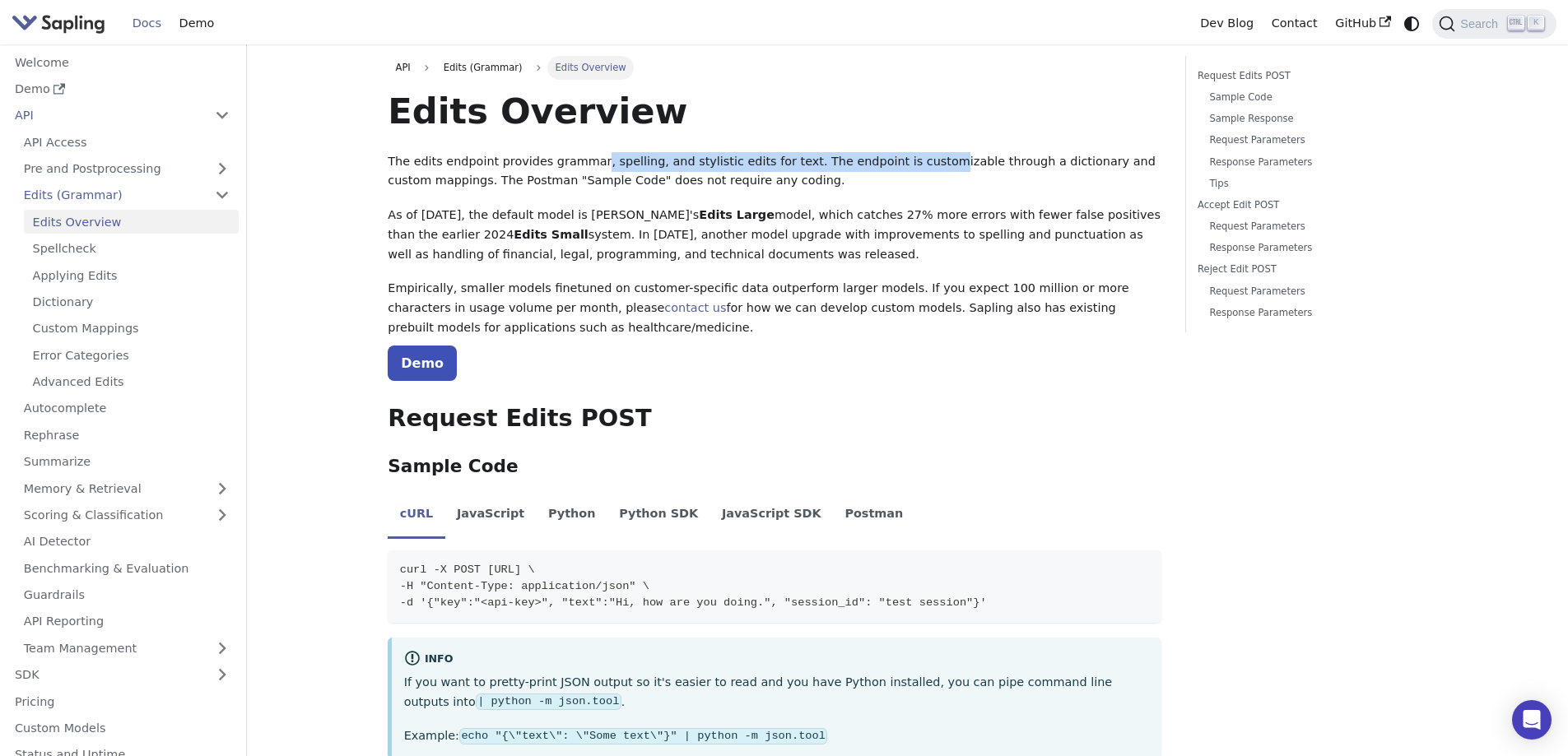
drag, startPoint x: 583, startPoint y: 166, endPoint x: 900, endPoint y: 170, distance: 317.0
click at [900, 170] on p "The edits endpoint provides grammar, spelling, and stylistic edits for text. Th…" at bounding box center [774, 171] width 774 height 39
click at [127, 27] on link "Docs" at bounding box center [147, 23] width 47 height 25
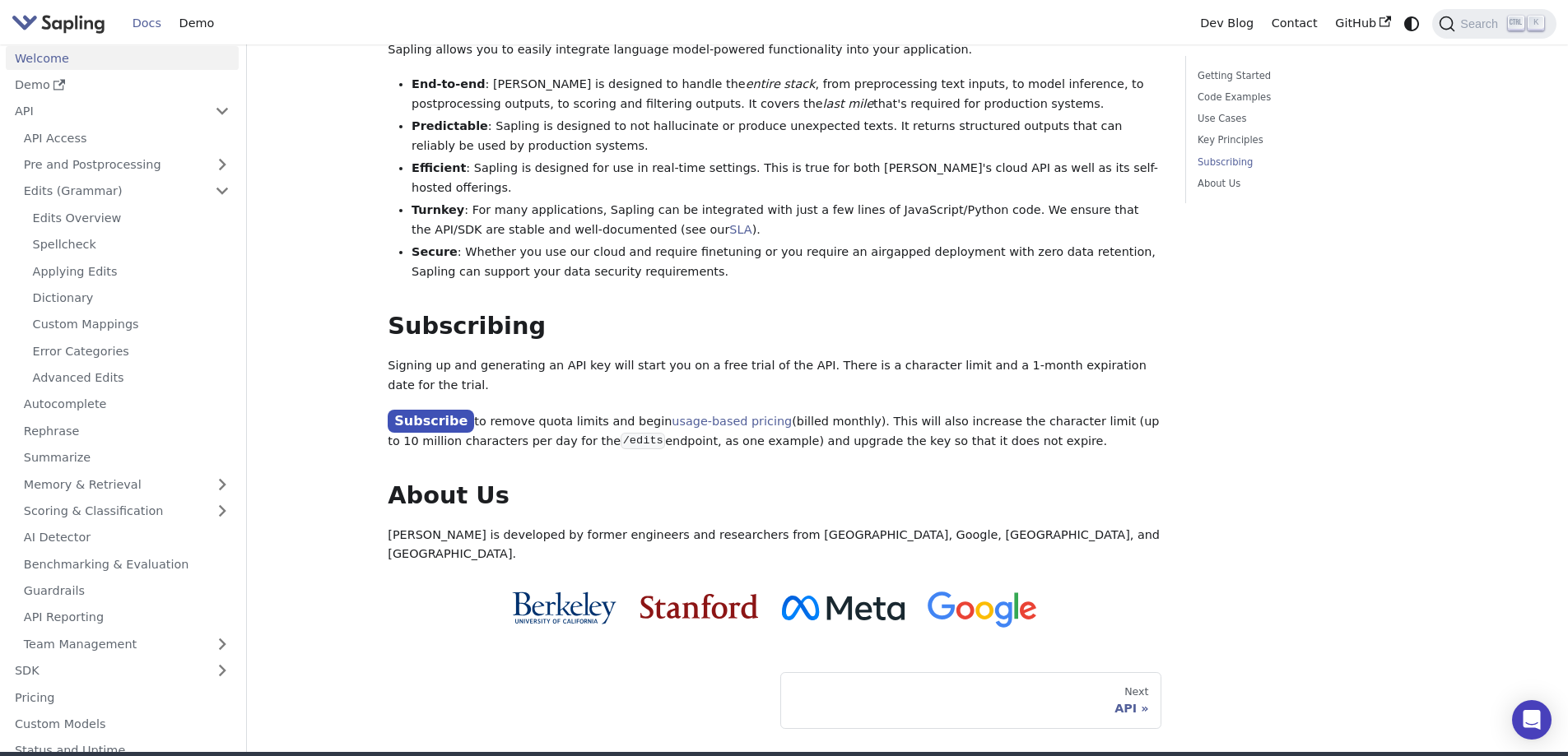
scroll to position [1144, 0]
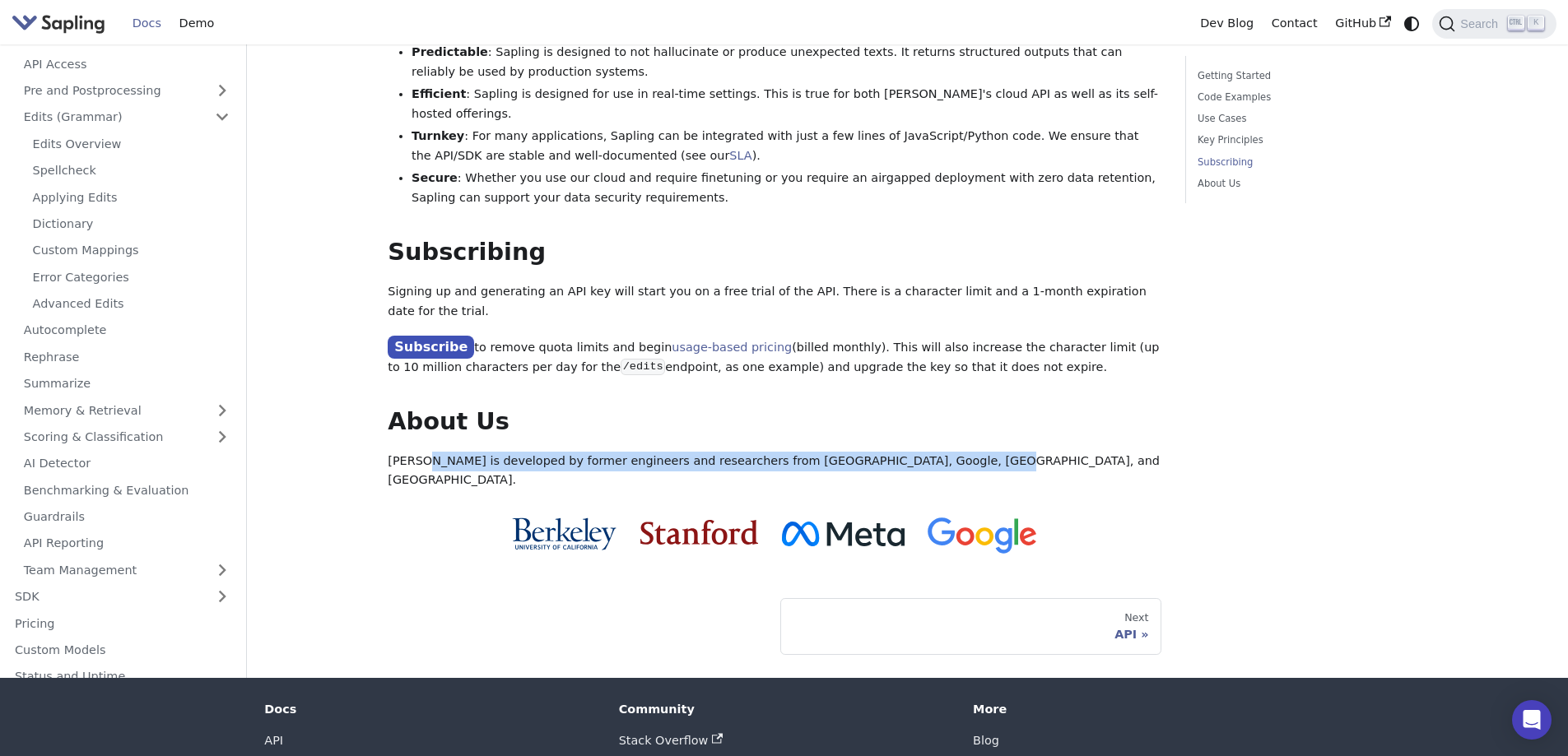
drag, startPoint x: 418, startPoint y: 383, endPoint x: 994, endPoint y: 386, distance: 576.0
click at [994, 452] on p "[PERSON_NAME] is developed by former engineers and researchers from [GEOGRAPHIC…" at bounding box center [774, 471] width 774 height 39
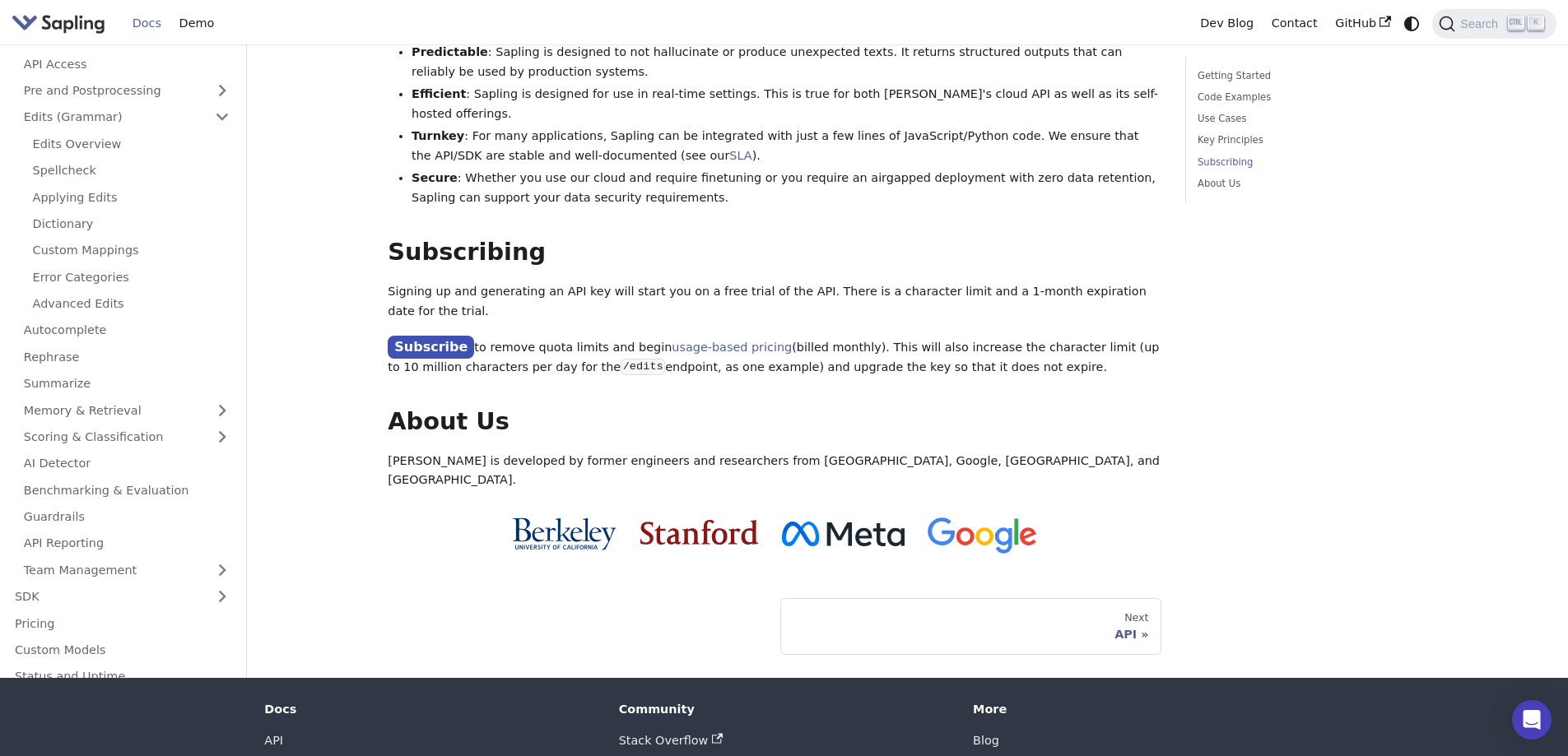
click at [896, 282] on p "Signing up and generating an API key will start you on a free trial of the API.…" at bounding box center [774, 301] width 774 height 39
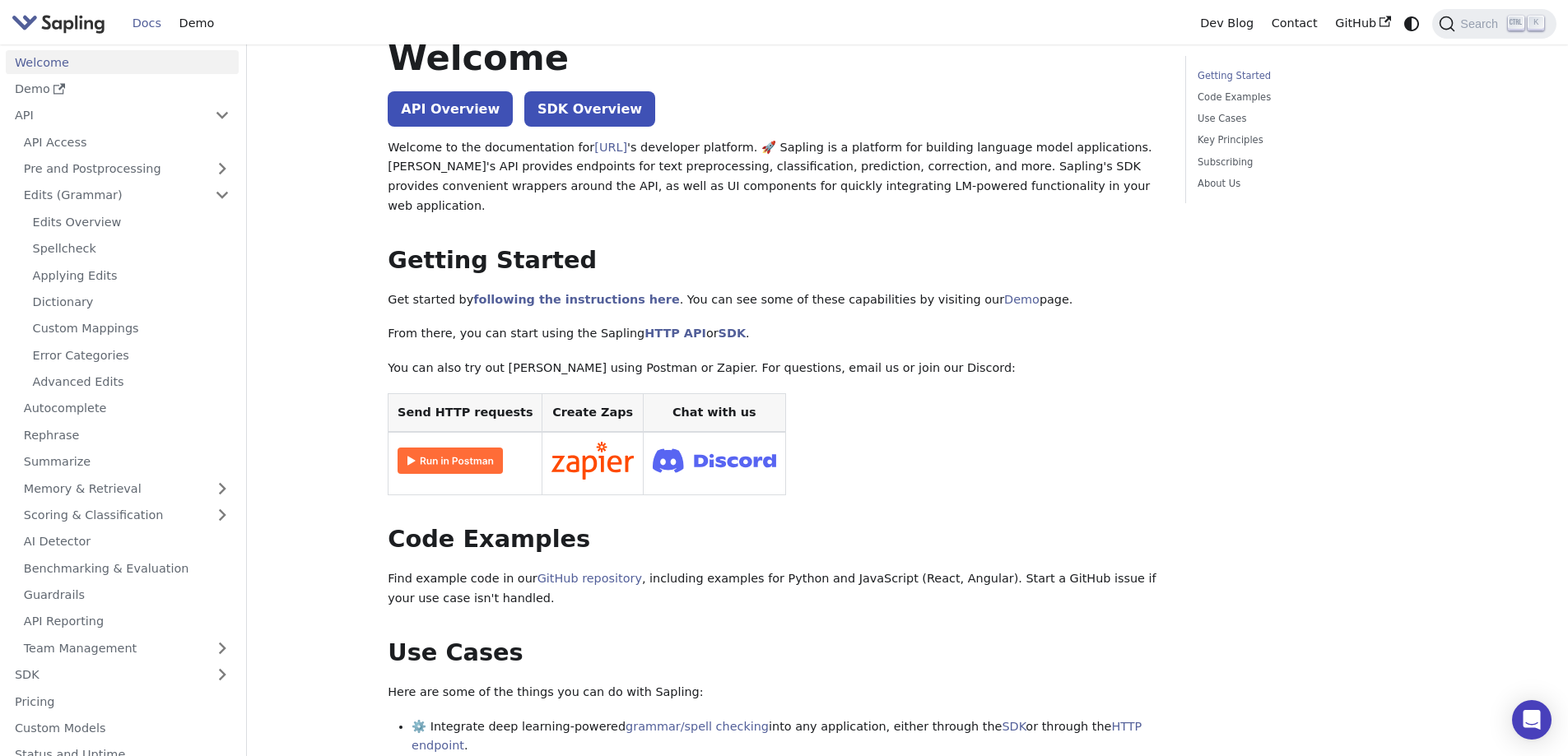
scroll to position [0, 0]
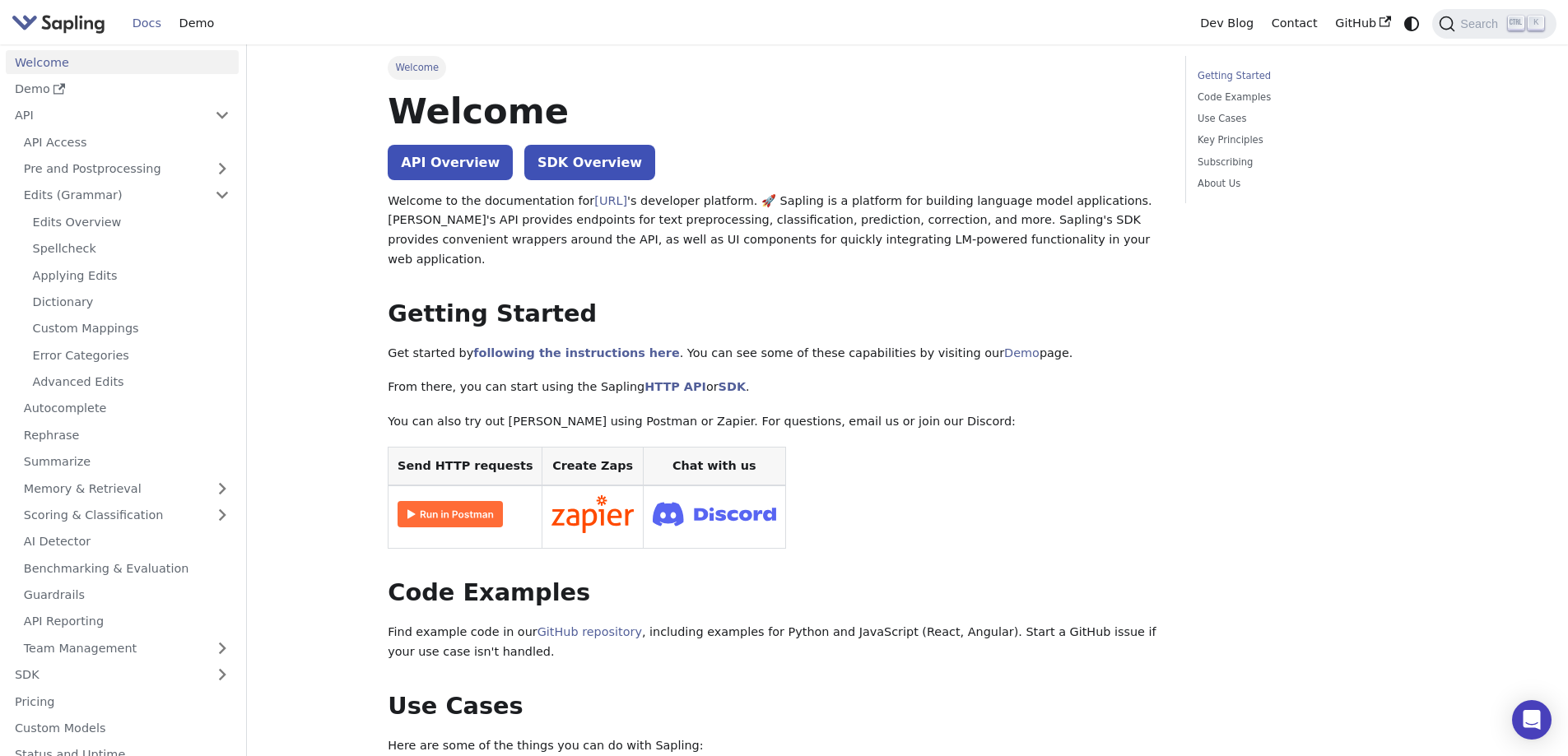
click at [1000, 195] on p "Welcome to the documentation for [URL] 's developer platform. 🚀 Sapling is a pl…" at bounding box center [774, 231] width 774 height 79
click at [1055, 299] on h2 "Getting Started ​" at bounding box center [774, 314] width 774 height 30
click at [897, 306] on h2 "Getting Started ​" at bounding box center [774, 314] width 774 height 30
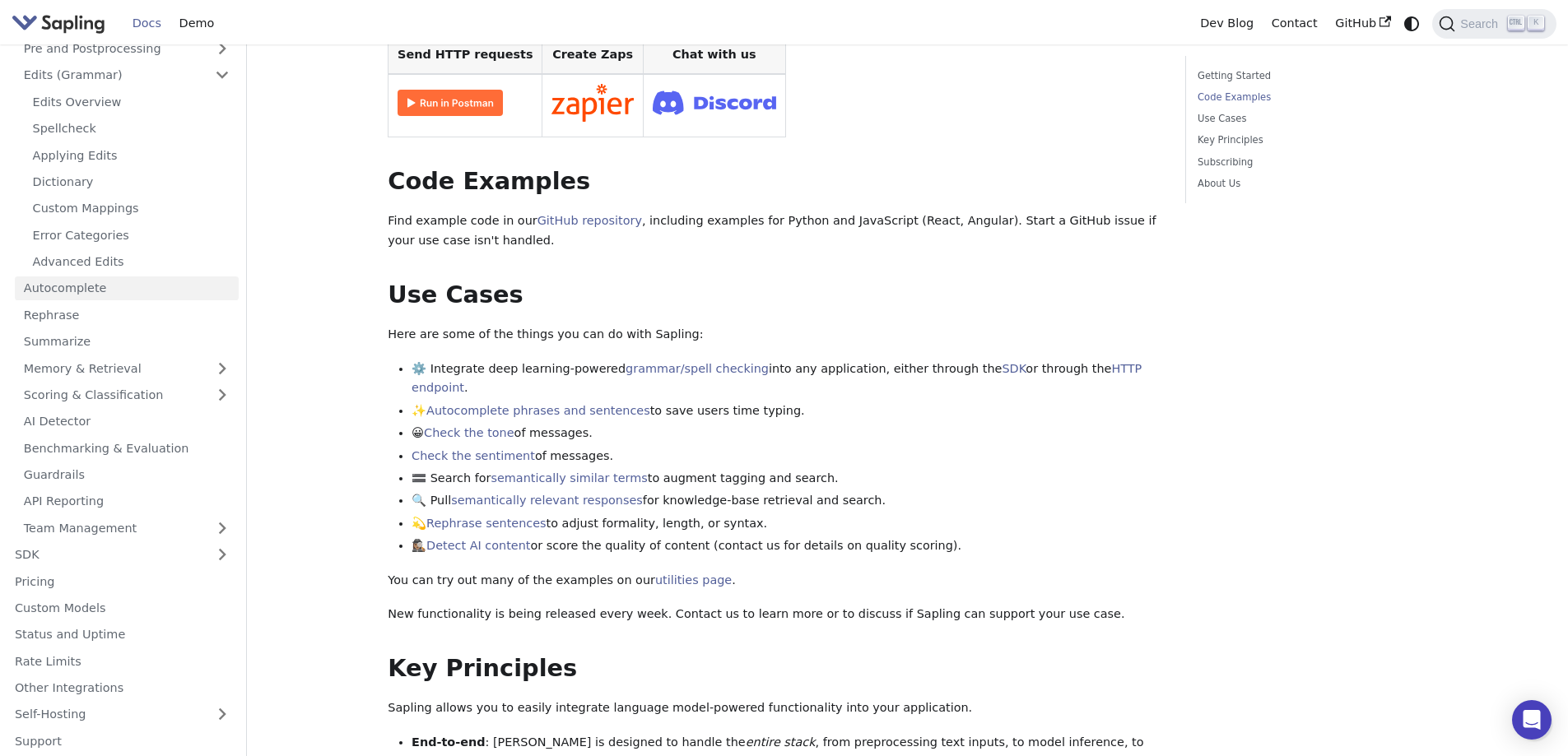
scroll to position [122, 0]
